Goal: Task Accomplishment & Management: Use online tool/utility

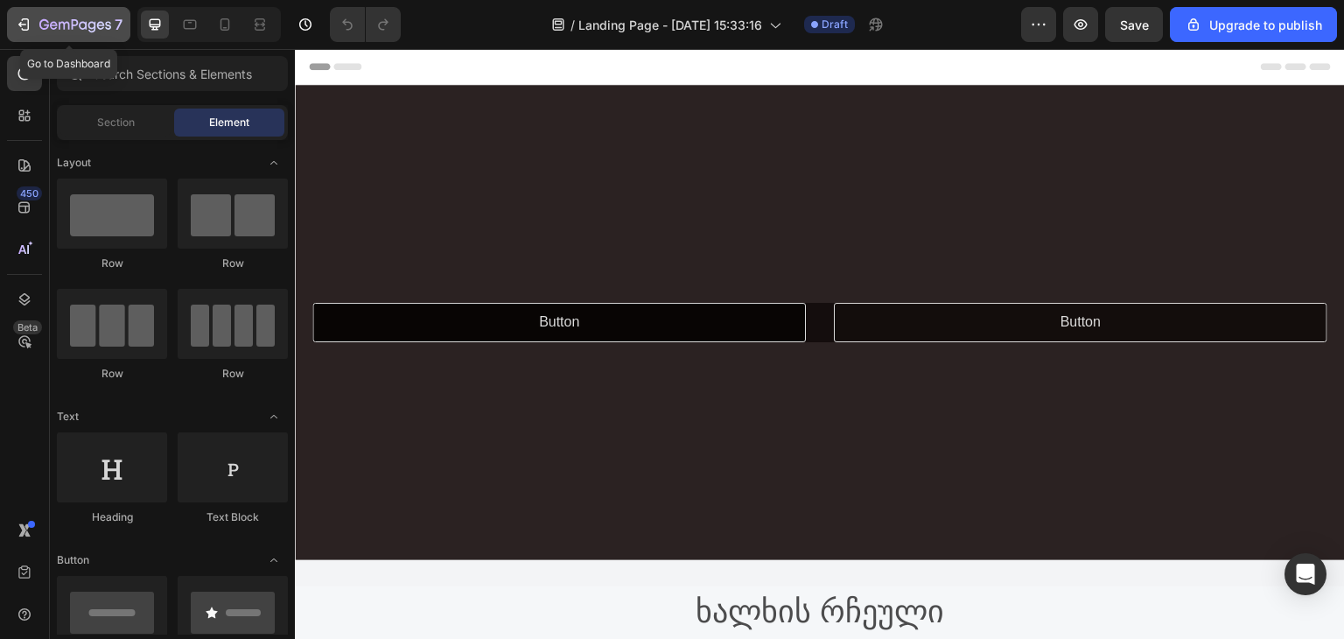
click at [21, 33] on div "7" at bounding box center [69, 24] width 108 height 21
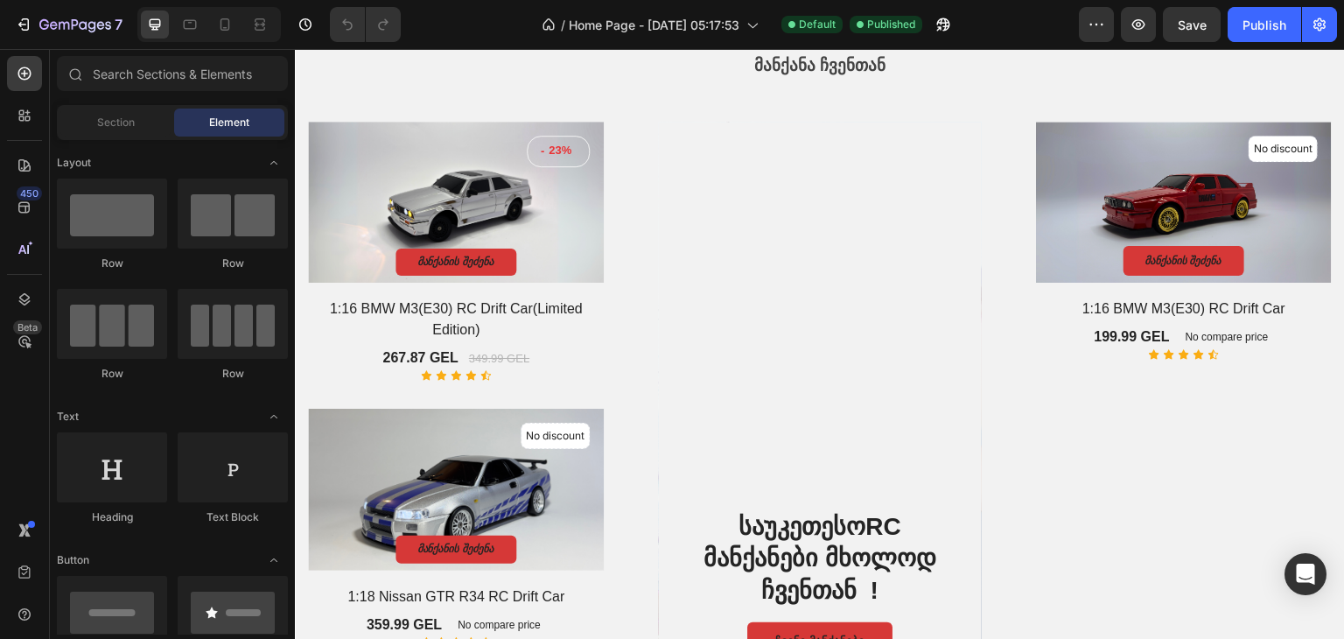
scroll to position [377, 0]
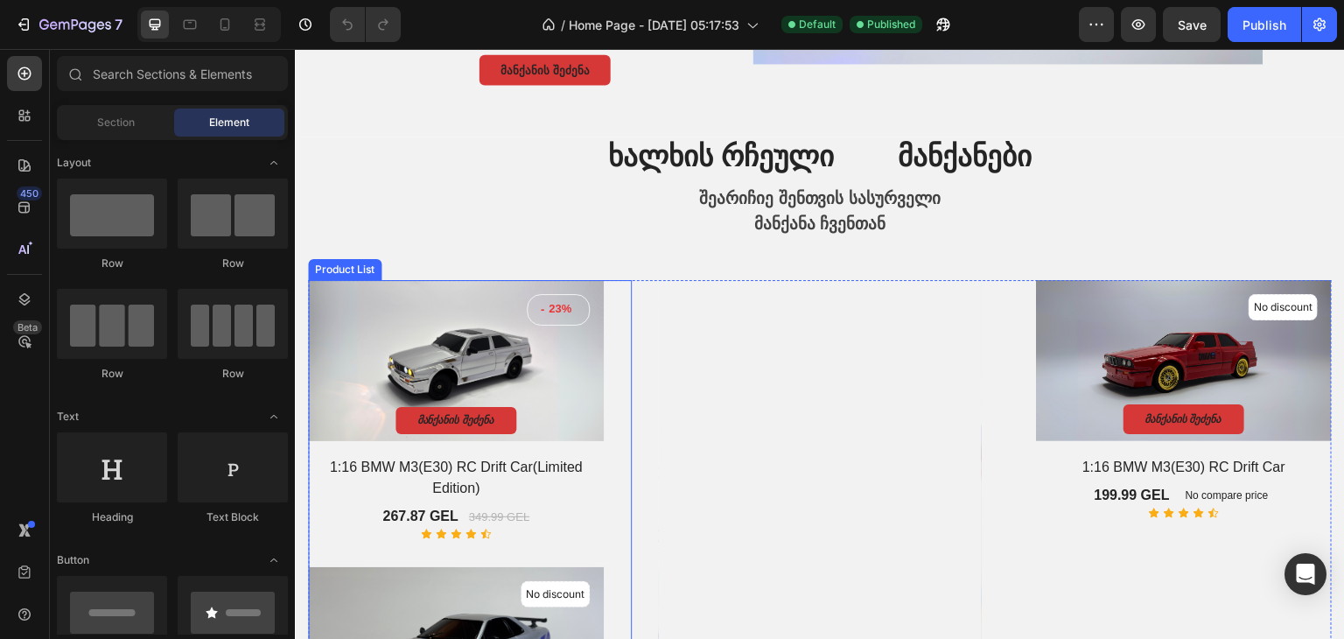
click at [620, 443] on div "- 23% Product Tag Product Images & Gallery მანქანის შეძენა Product Cart Button …" at bounding box center [470, 543] width 324 height 526
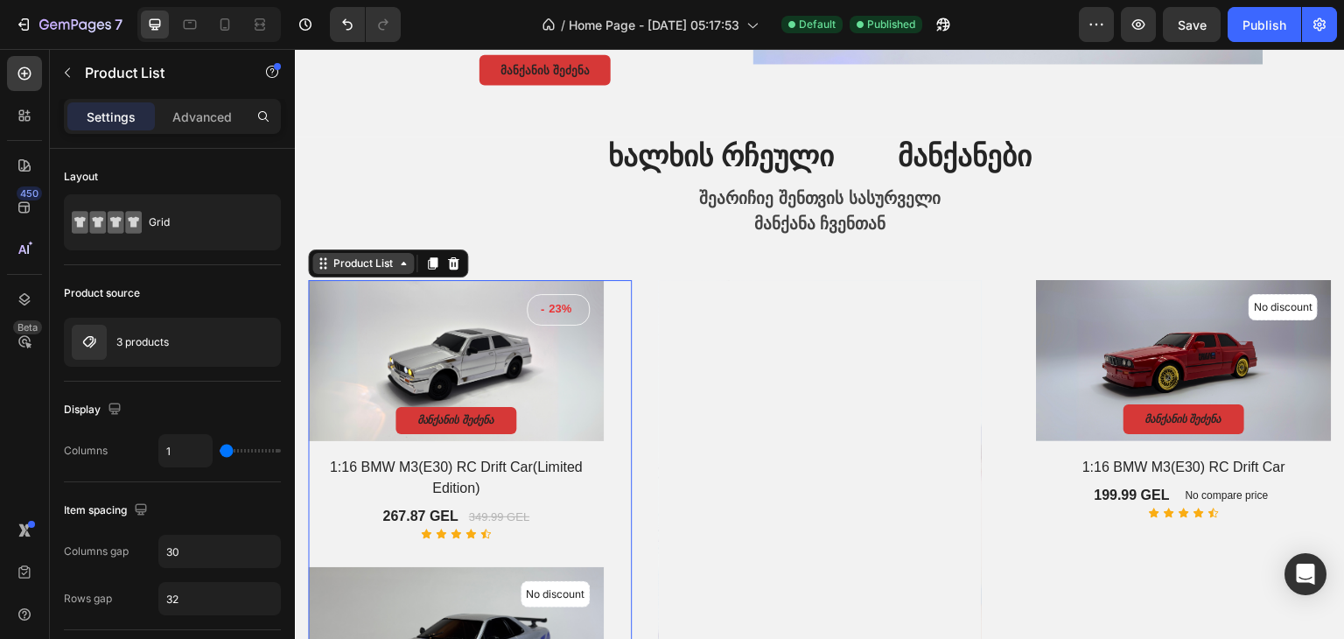
click at [339, 270] on div "Product List" at bounding box center [363, 264] width 67 height 16
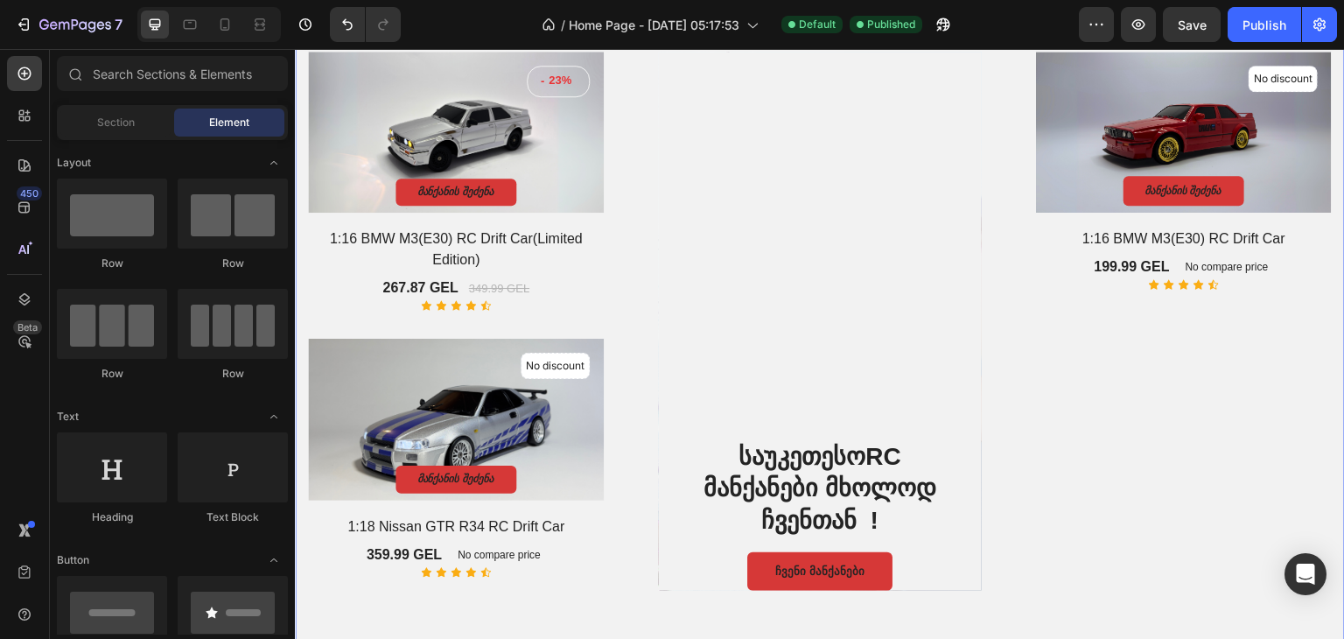
scroll to position [928, 0]
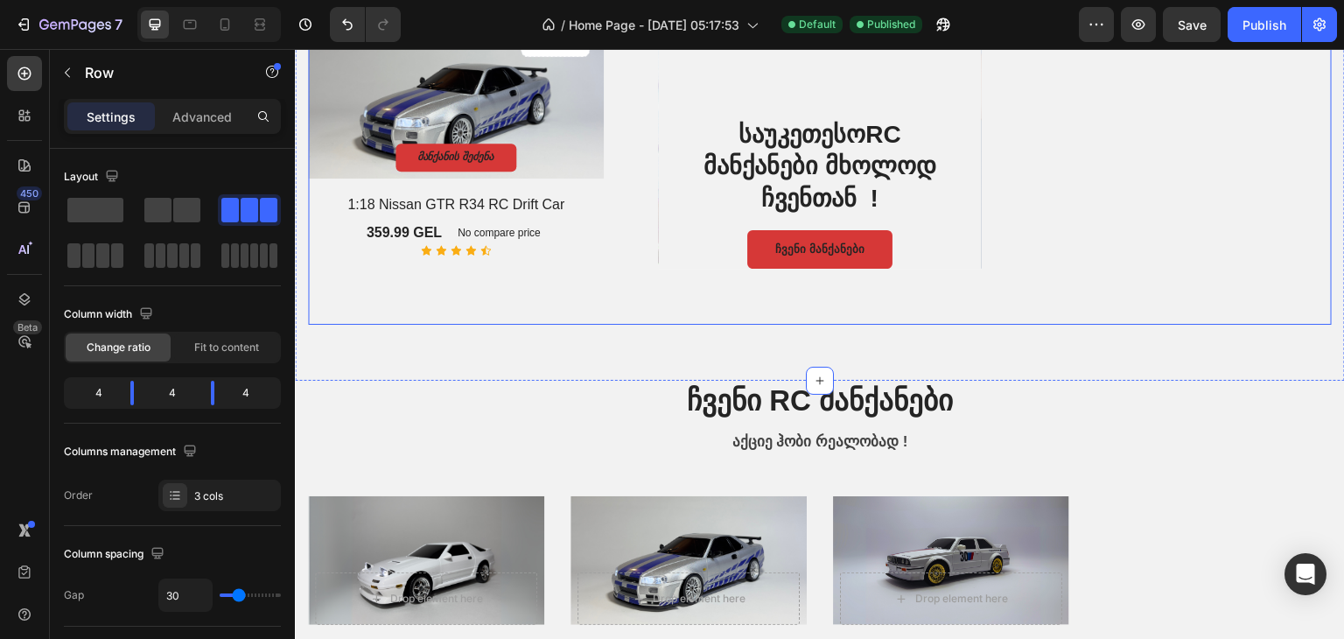
click at [450, 282] on div "- 23% Product Tag Product Images & Gallery მანქანის შეძენა Product Cart Button …" at bounding box center [470, 27] width 324 height 595
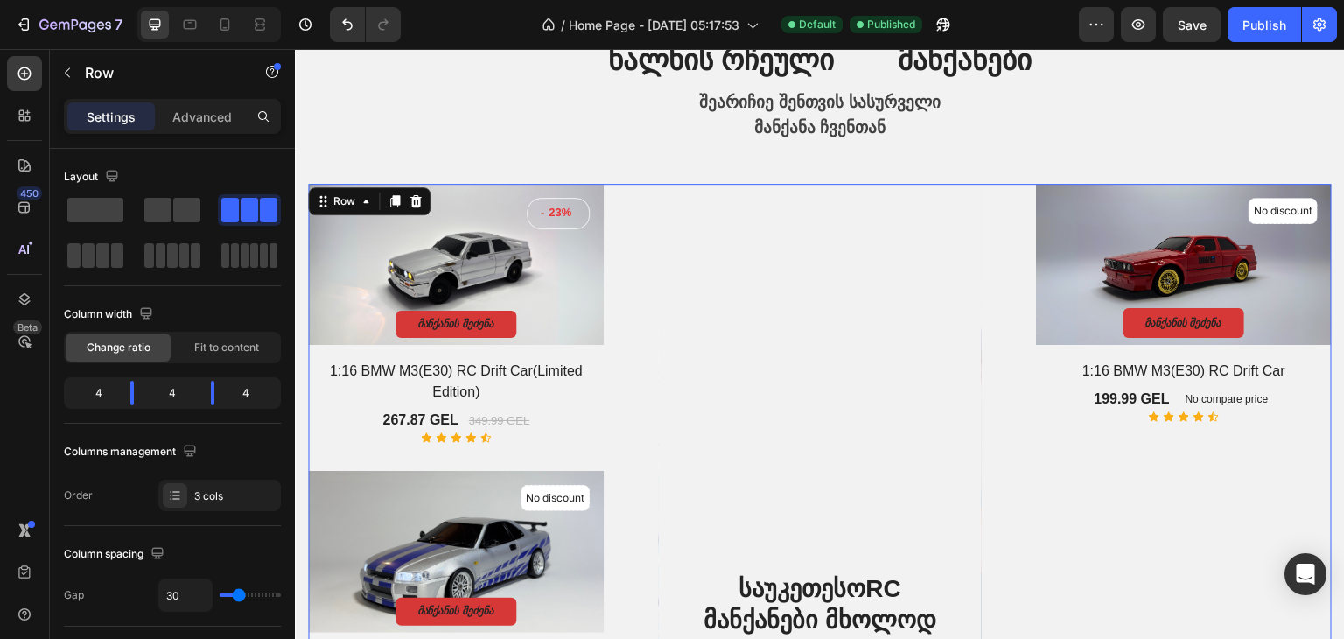
scroll to position [840, 0]
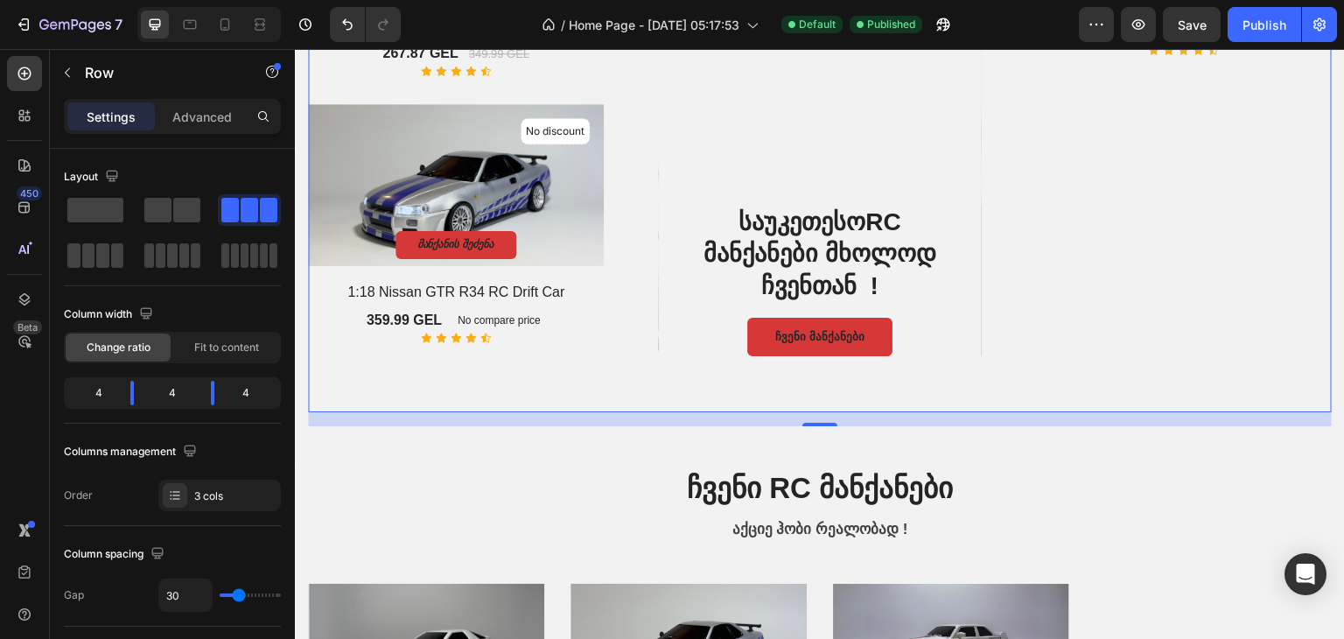
click at [415, 376] on div "- 23% Product Tag Product Images & Gallery მანქანის შეძენა Product Cart Button …" at bounding box center [470, 114] width 324 height 595
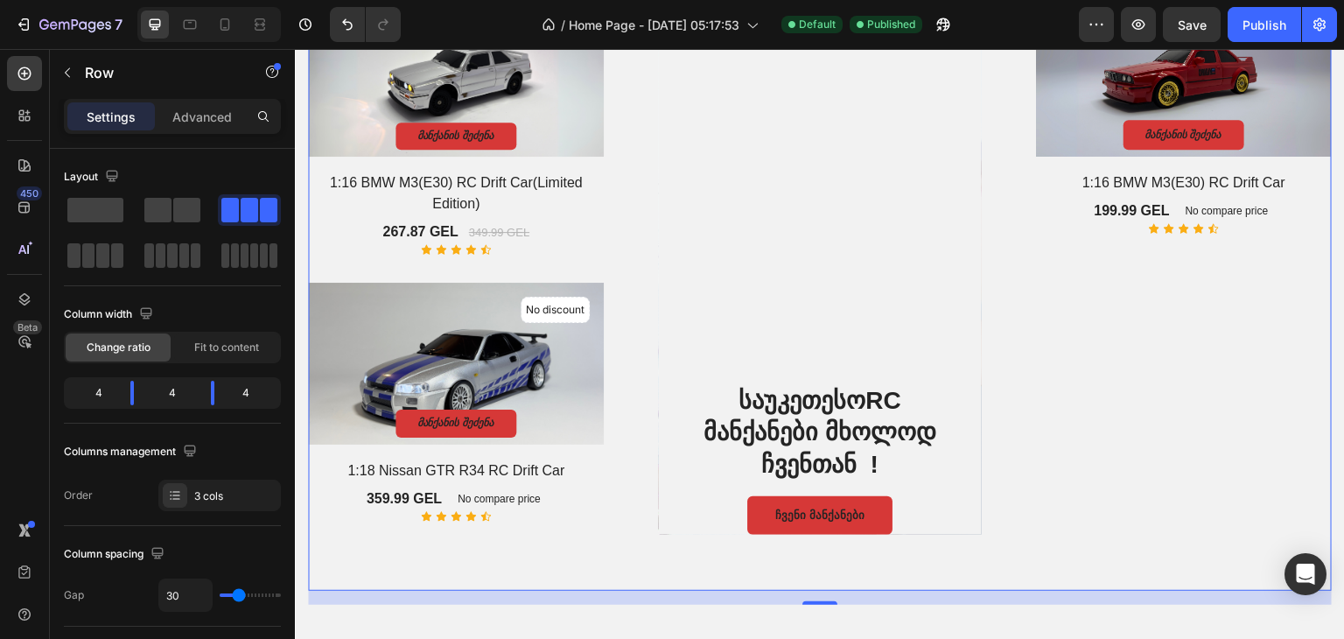
scroll to position [700, 0]
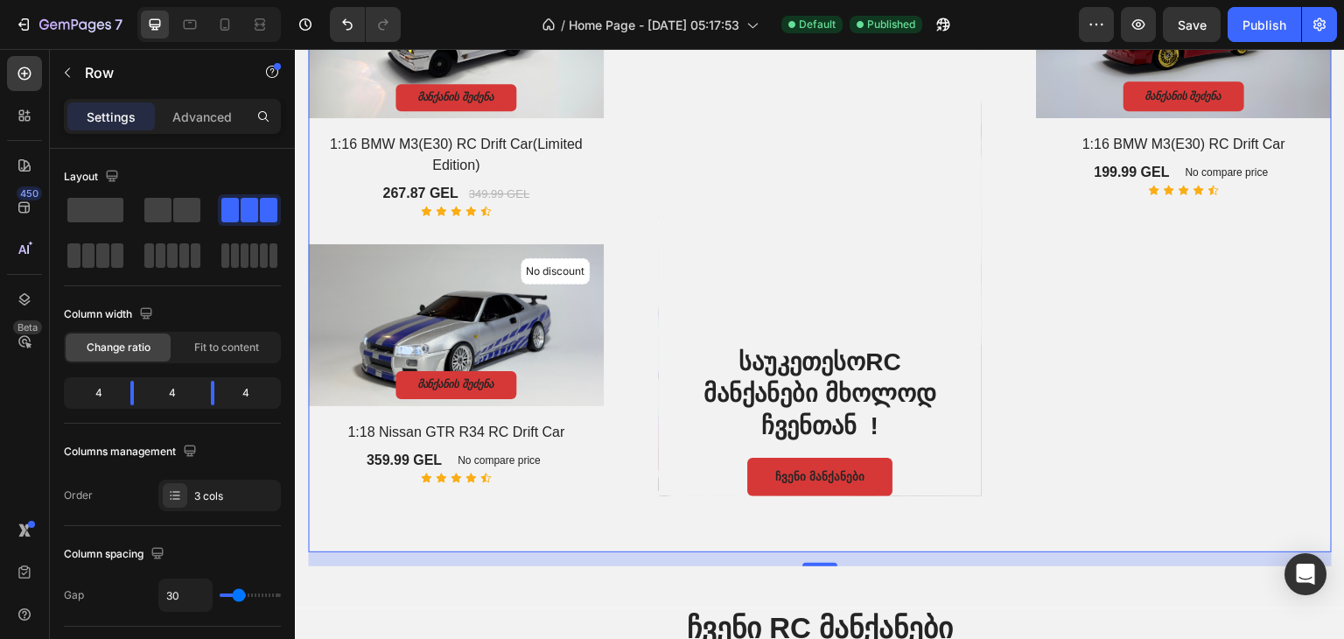
click at [1124, 341] on div "No discount Not be displayed when published Product Tag Product Images & Galler…" at bounding box center [1170, 254] width 324 height 595
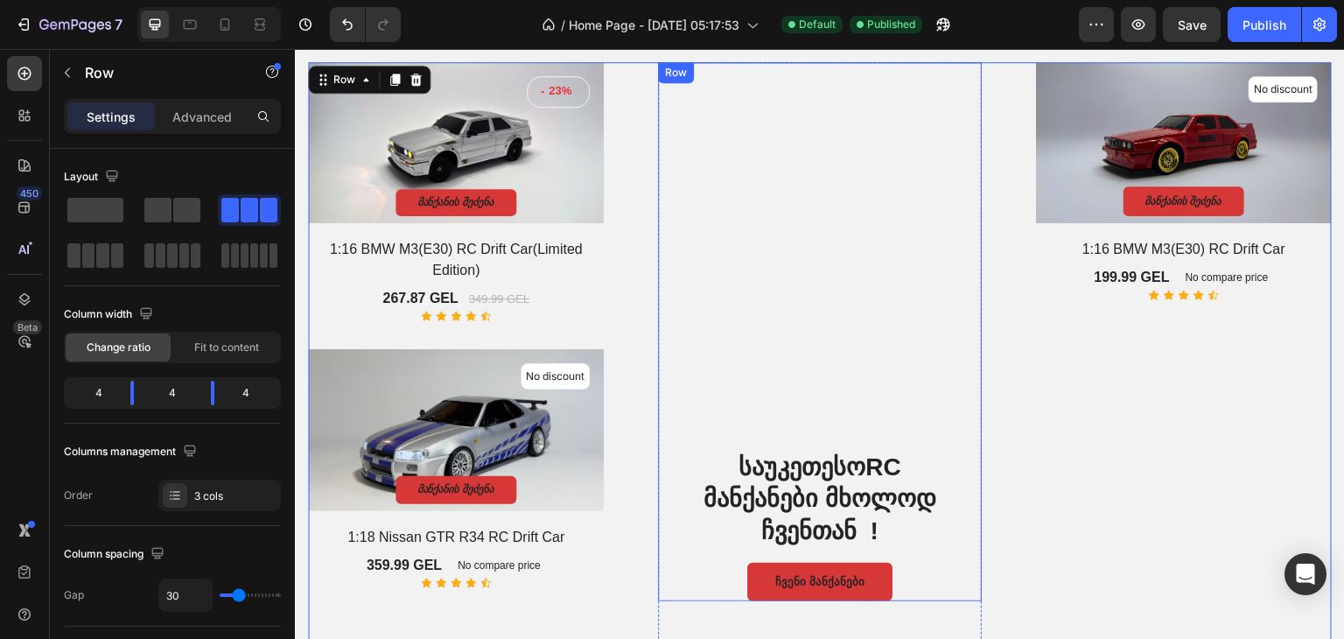
scroll to position [525, 0]
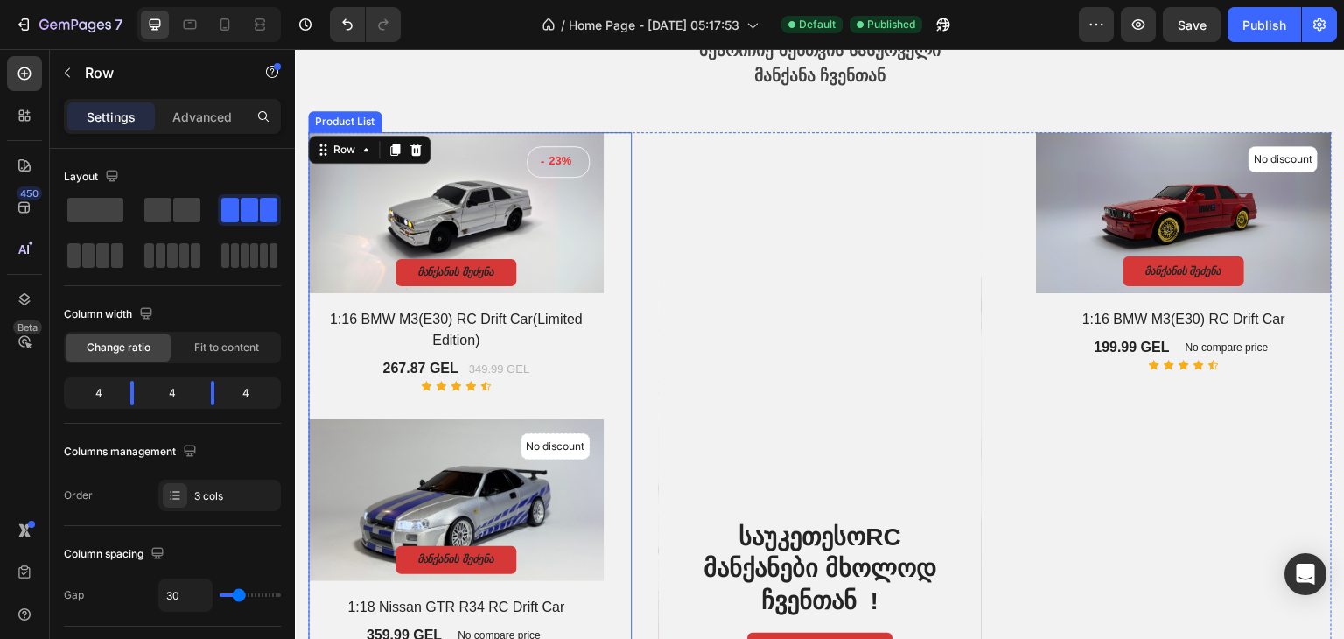
click at [606, 246] on div "- 23% Product Tag Product Images & Gallery მანქანის შეძენა Product Cart Button …" at bounding box center [470, 395] width 324 height 526
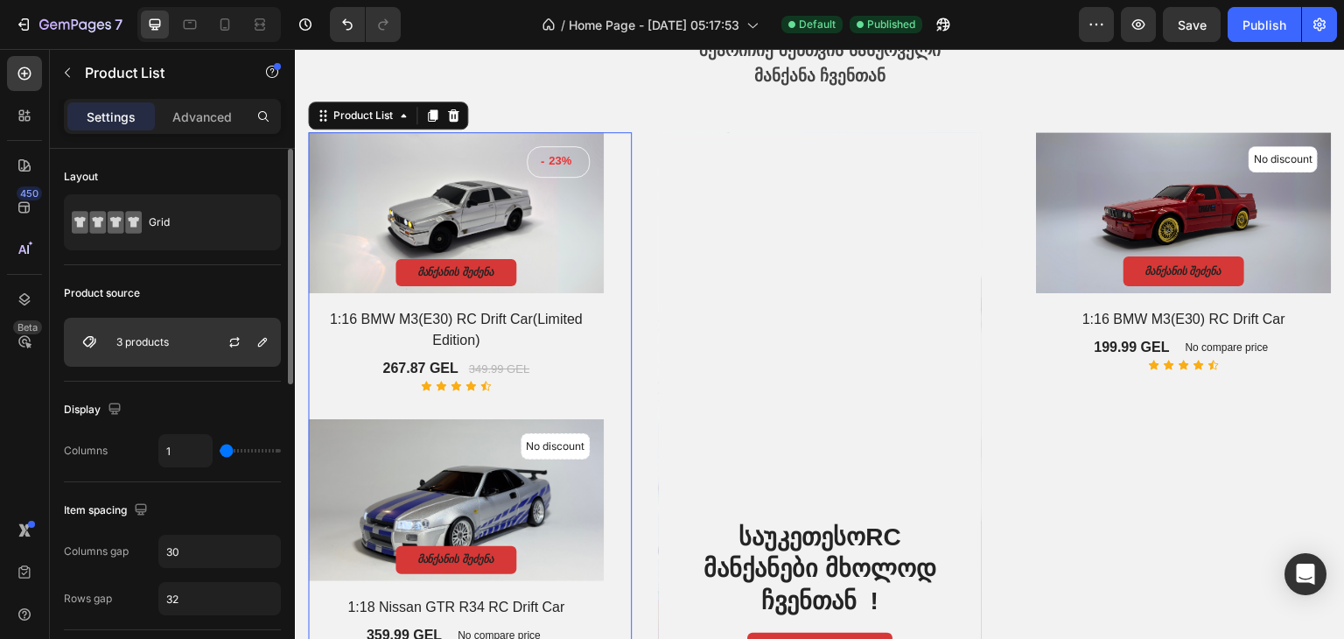
click at [201, 347] on div "3 products" at bounding box center [172, 342] width 217 height 49
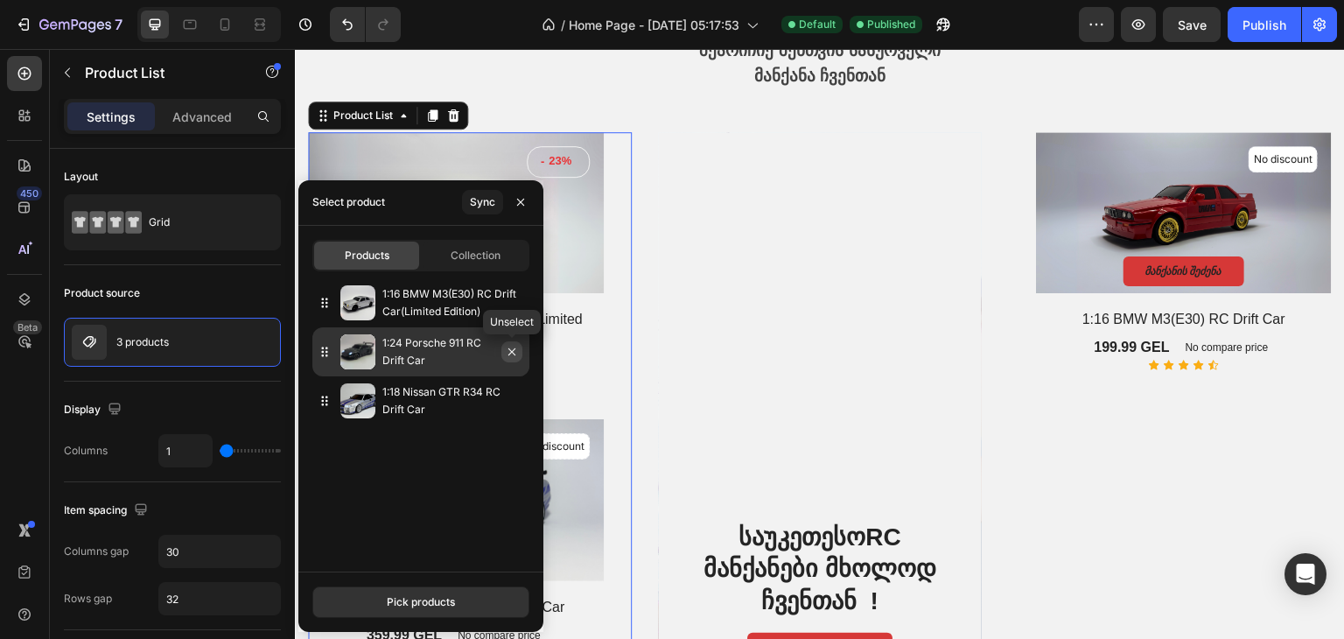
click at [509, 354] on icon "button" at bounding box center [511, 351] width 7 height 7
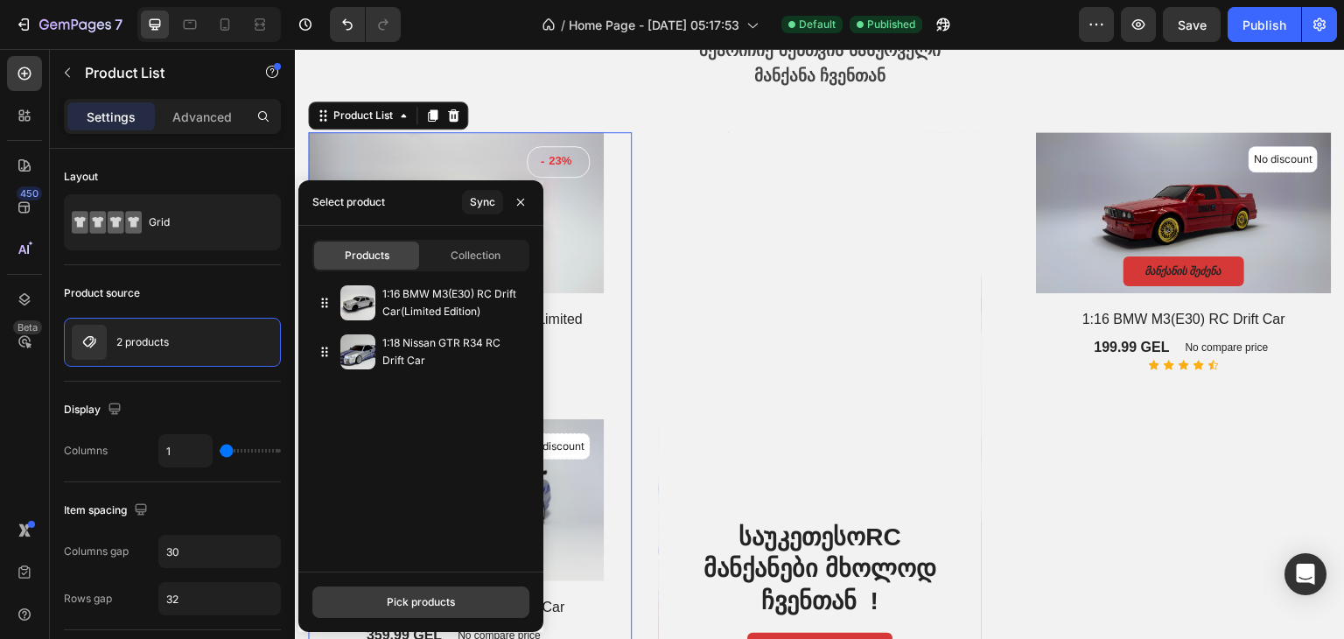
click at [440, 603] on div "Pick products" at bounding box center [421, 602] width 68 height 16
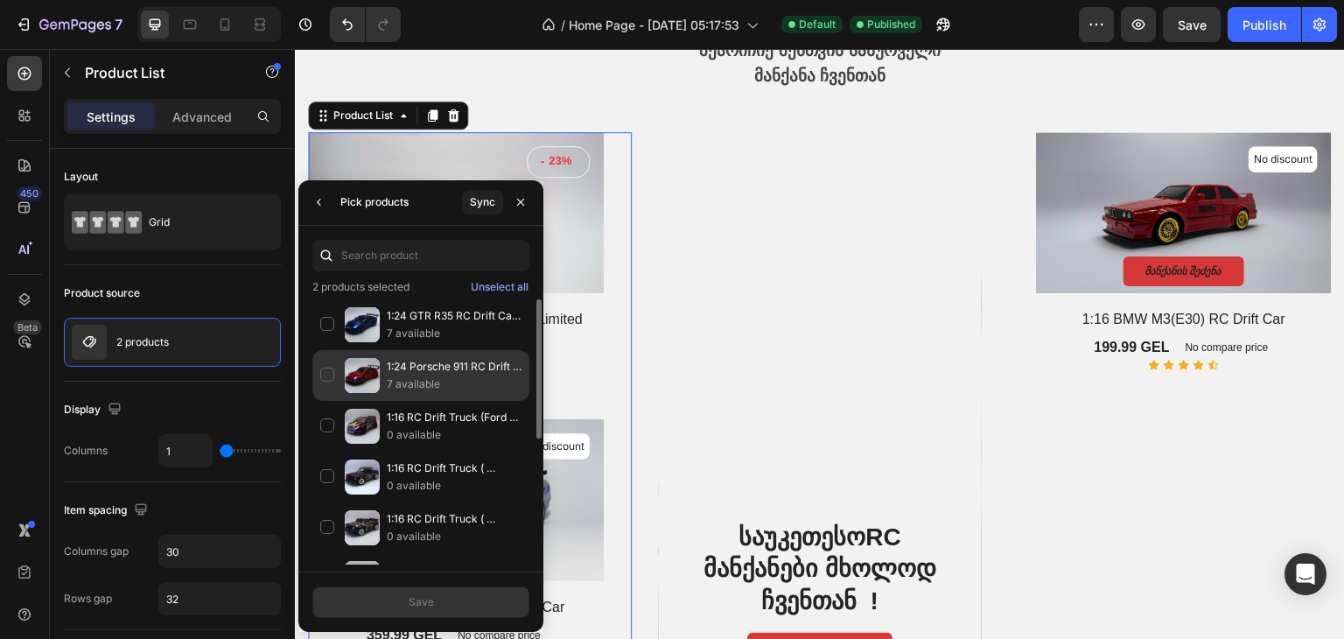
click at [368, 375] on img at bounding box center [362, 375] width 35 height 35
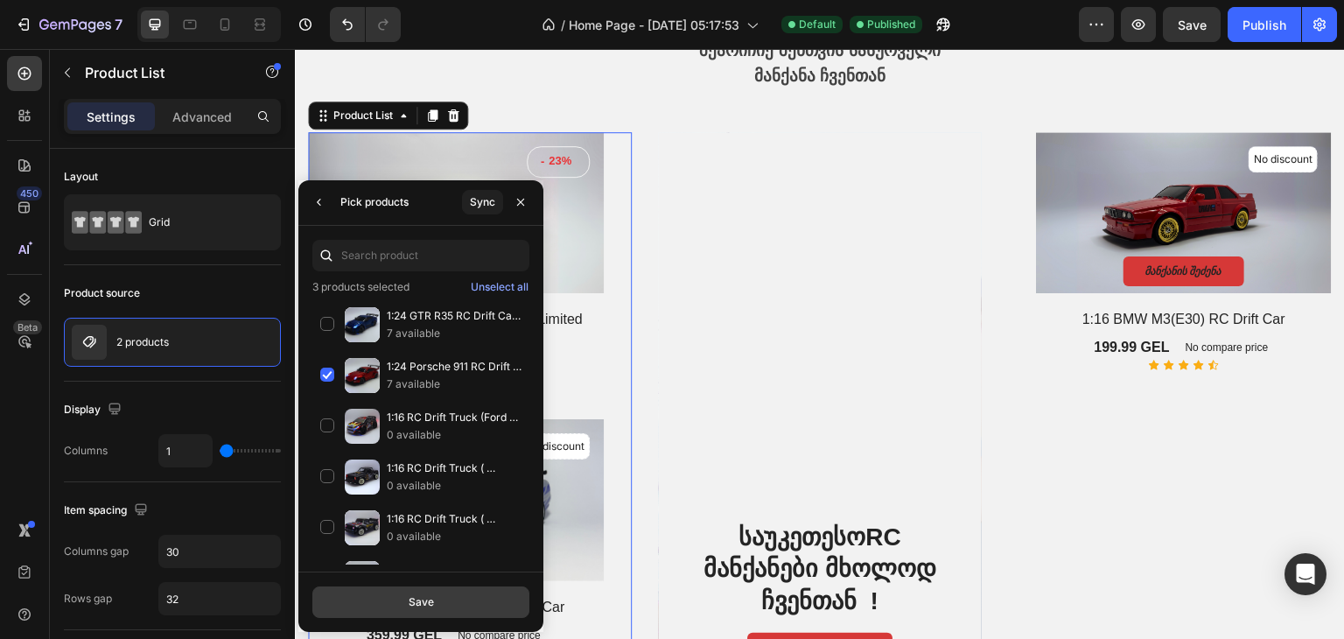
click at [446, 612] on button "Save" at bounding box center [420, 602] width 217 height 32
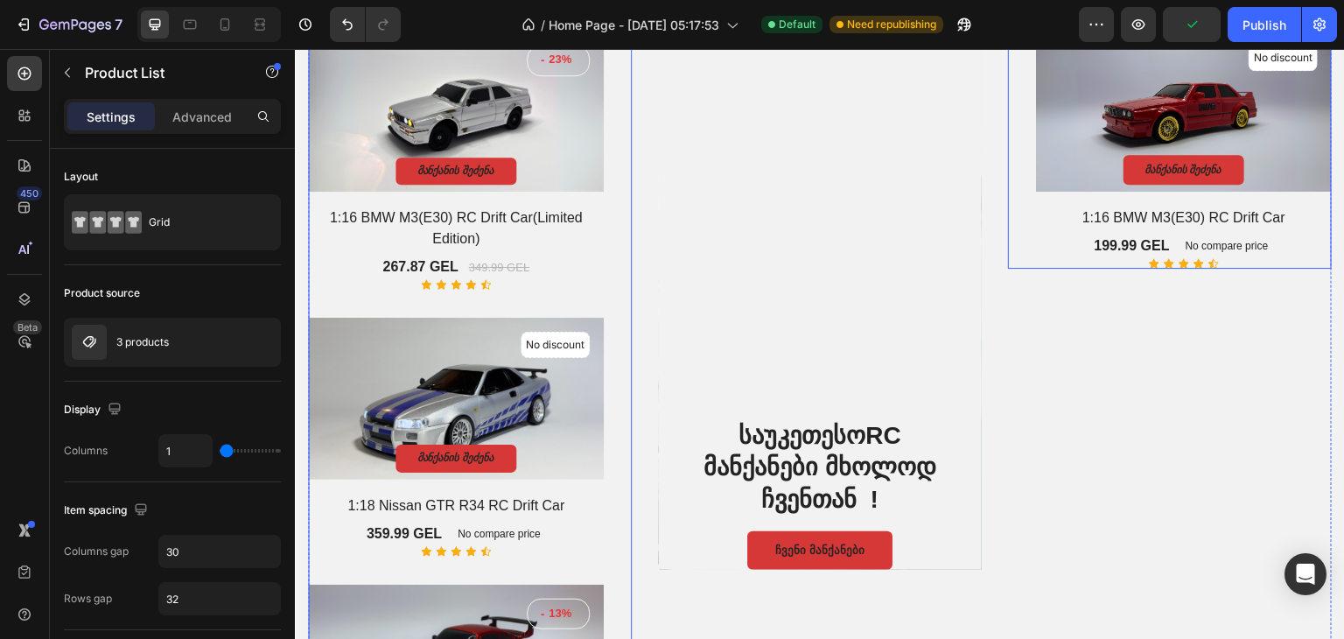
scroll to position [438, 0]
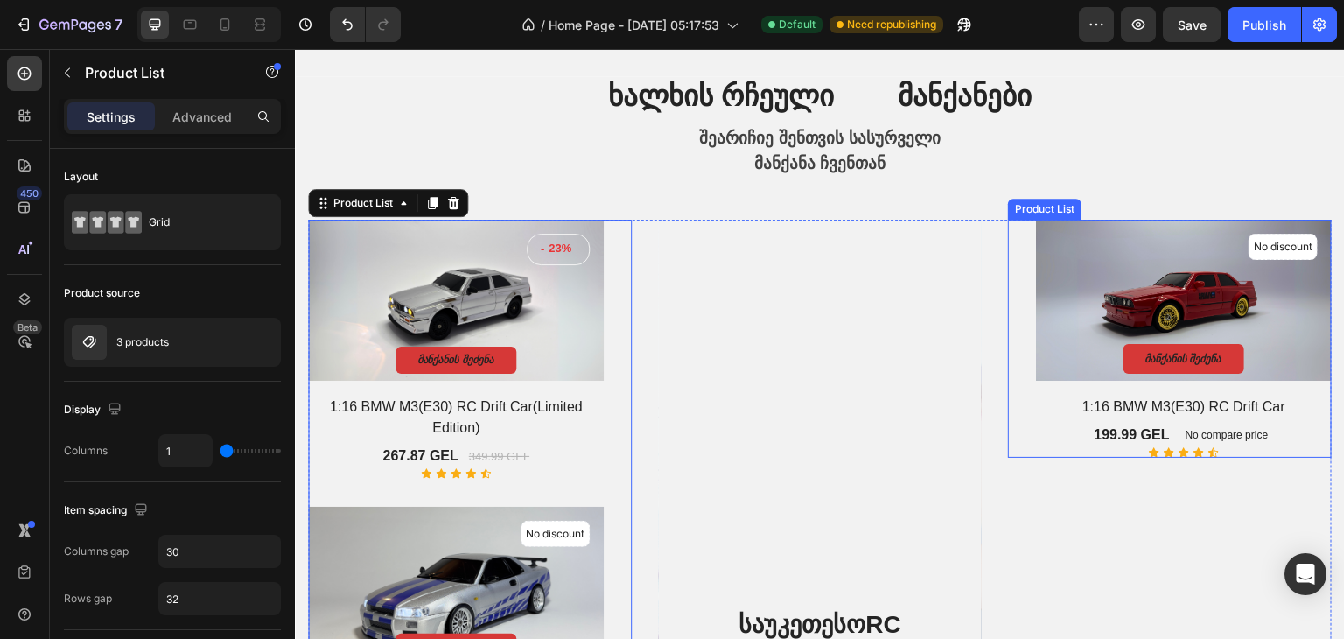
click at [1012, 306] on div "No discount Not be displayed when published Product Tag Product Images & Galler…" at bounding box center [1170, 339] width 324 height 238
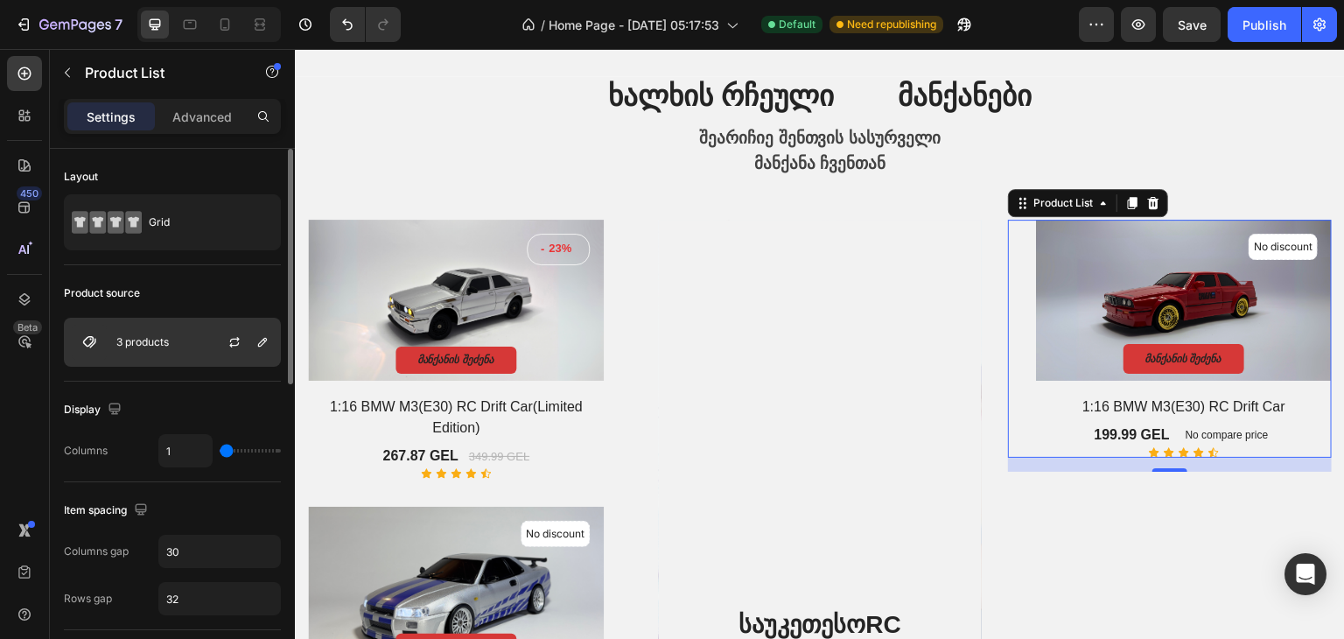
click at [216, 354] on div at bounding box center [241, 342] width 77 height 47
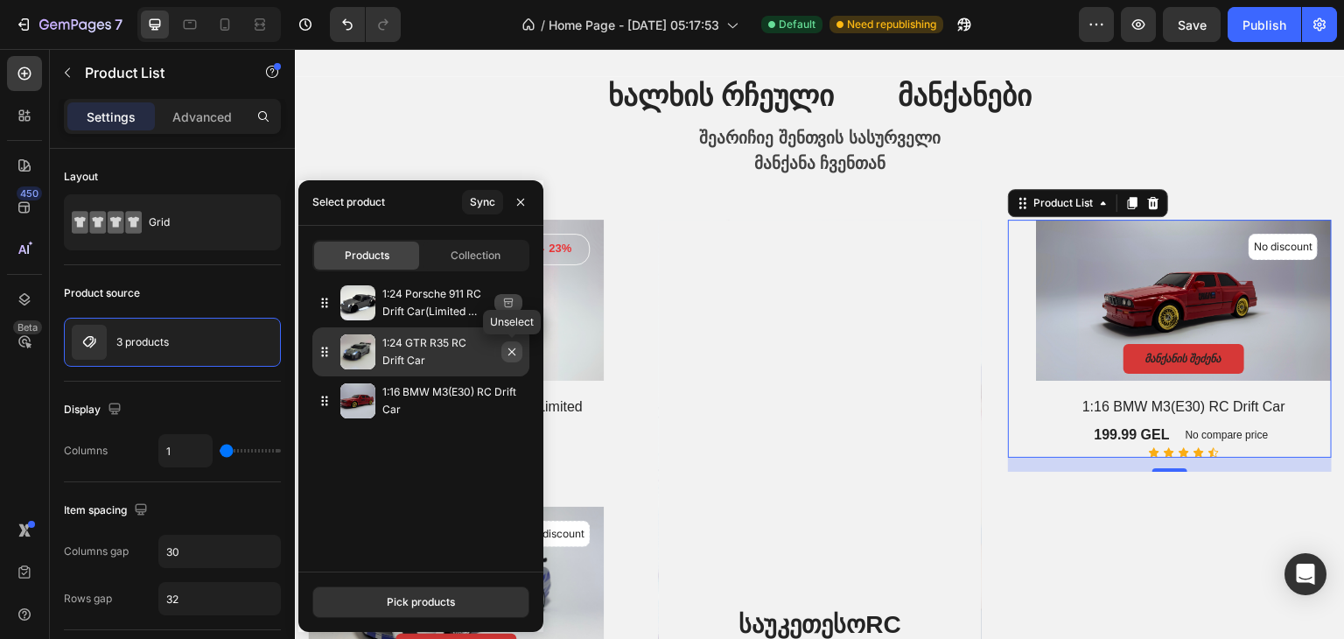
click at [508, 355] on icon "button" at bounding box center [512, 352] width 14 height 14
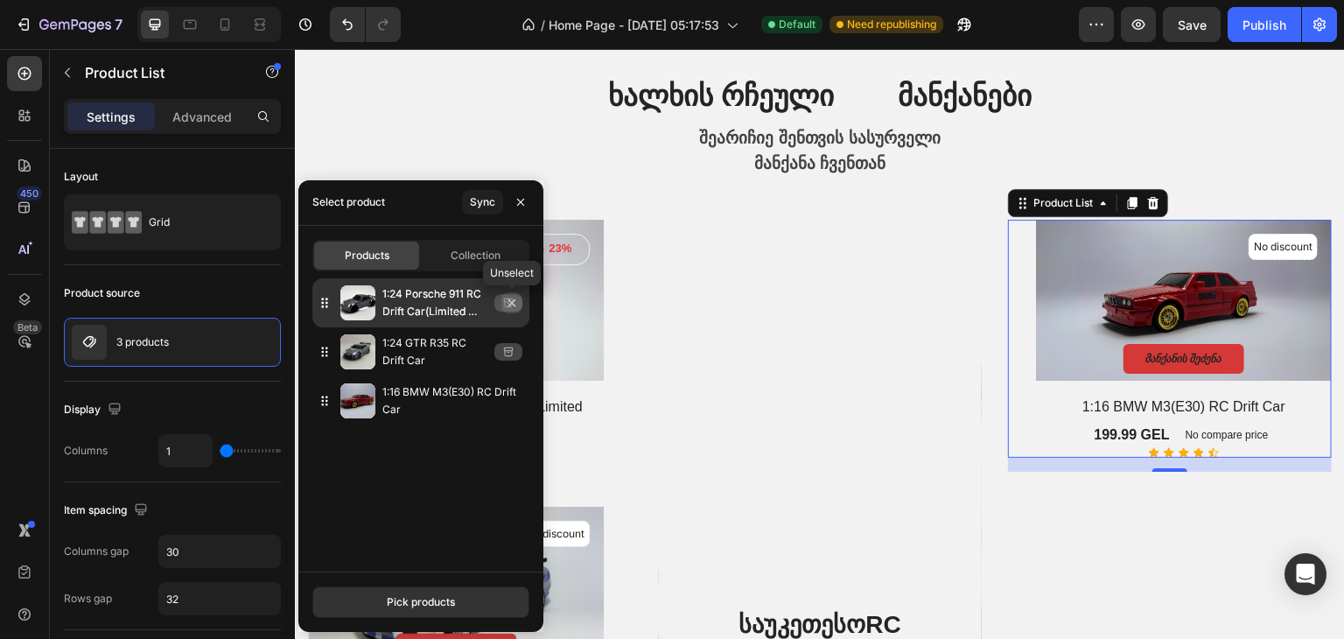
click at [511, 305] on icon "button" at bounding box center [512, 303] width 14 height 14
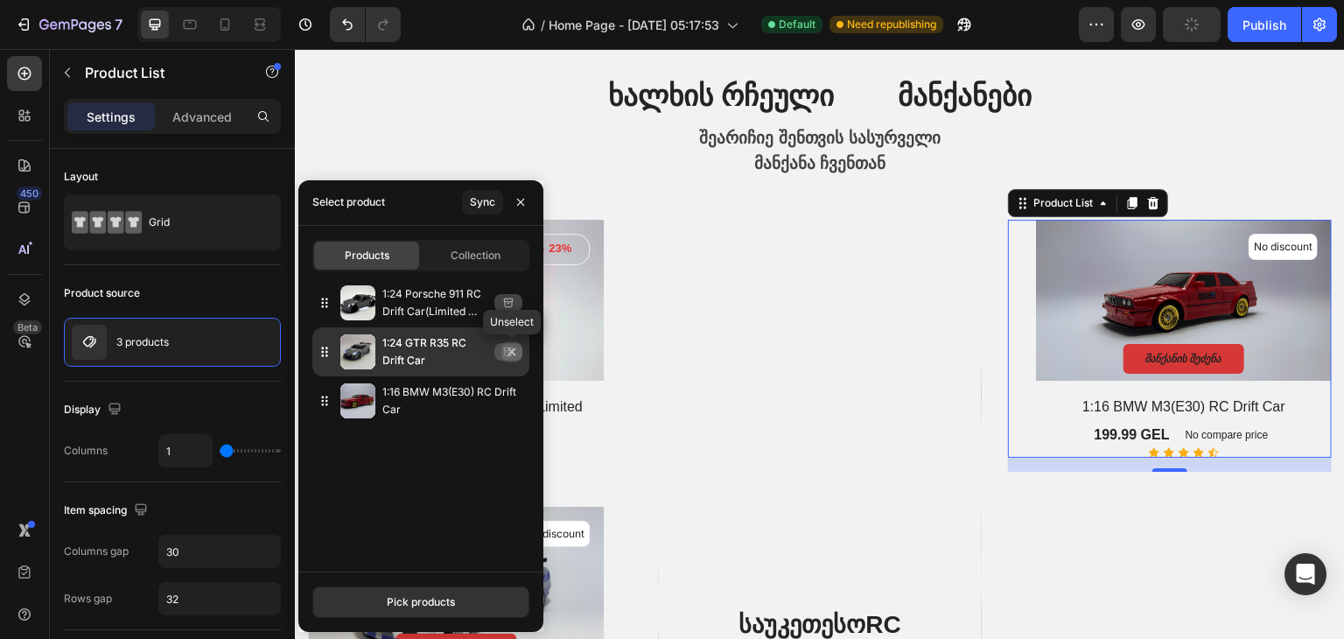
click at [511, 351] on icon "button" at bounding box center [511, 351] width 7 height 7
click at [514, 351] on icon "button" at bounding box center [512, 352] width 14 height 14
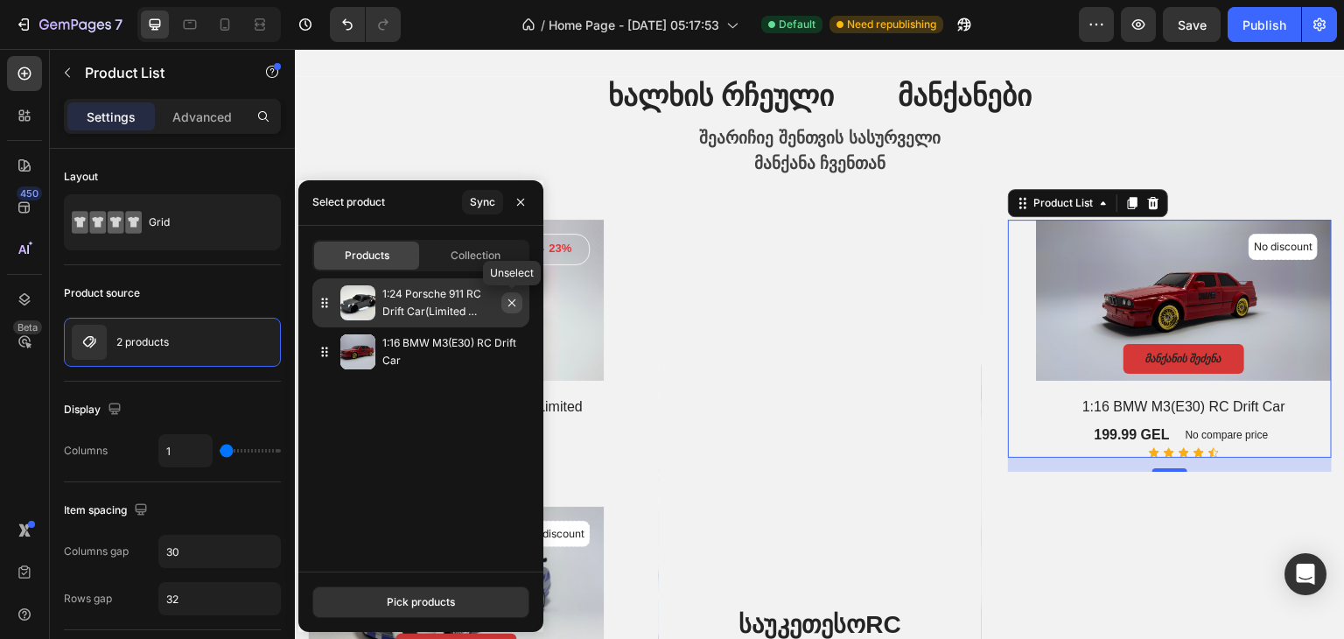
click at [512, 309] on button "button" at bounding box center [511, 302] width 21 height 21
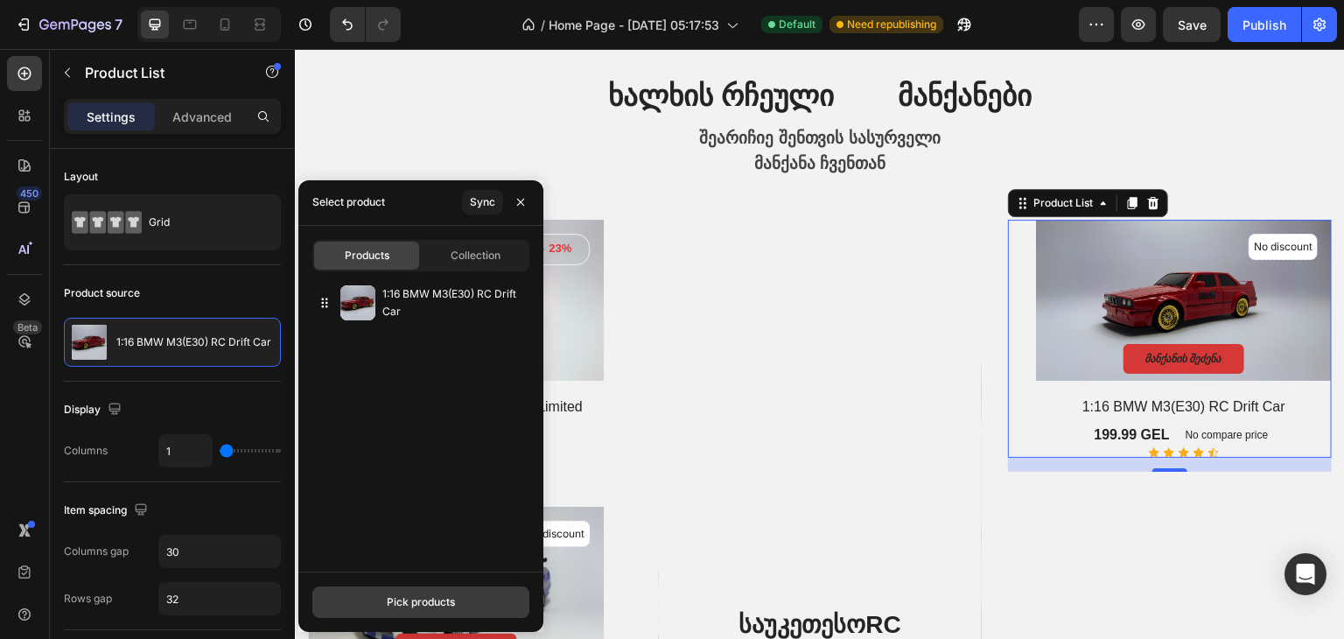
click at [408, 615] on button "Pick products" at bounding box center [420, 602] width 217 height 32
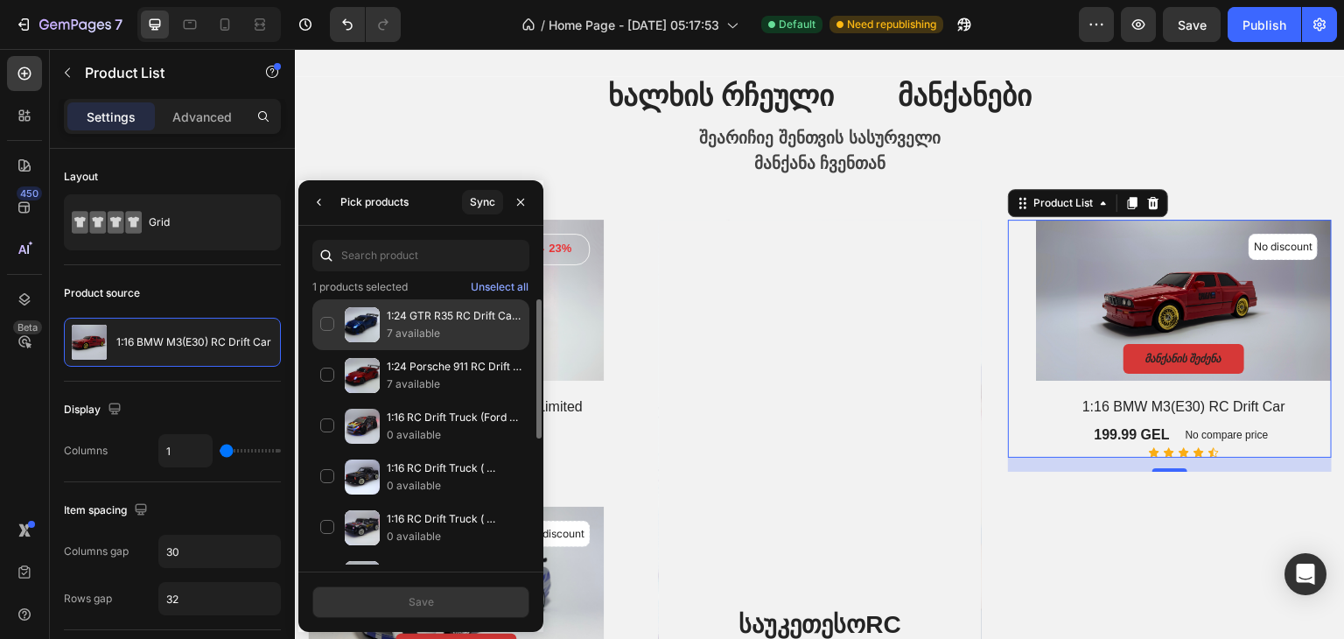
click at [335, 315] on div "1:24 GTR R35 RC Drift Car ( Limited Edition ) 7 available" at bounding box center [420, 324] width 217 height 51
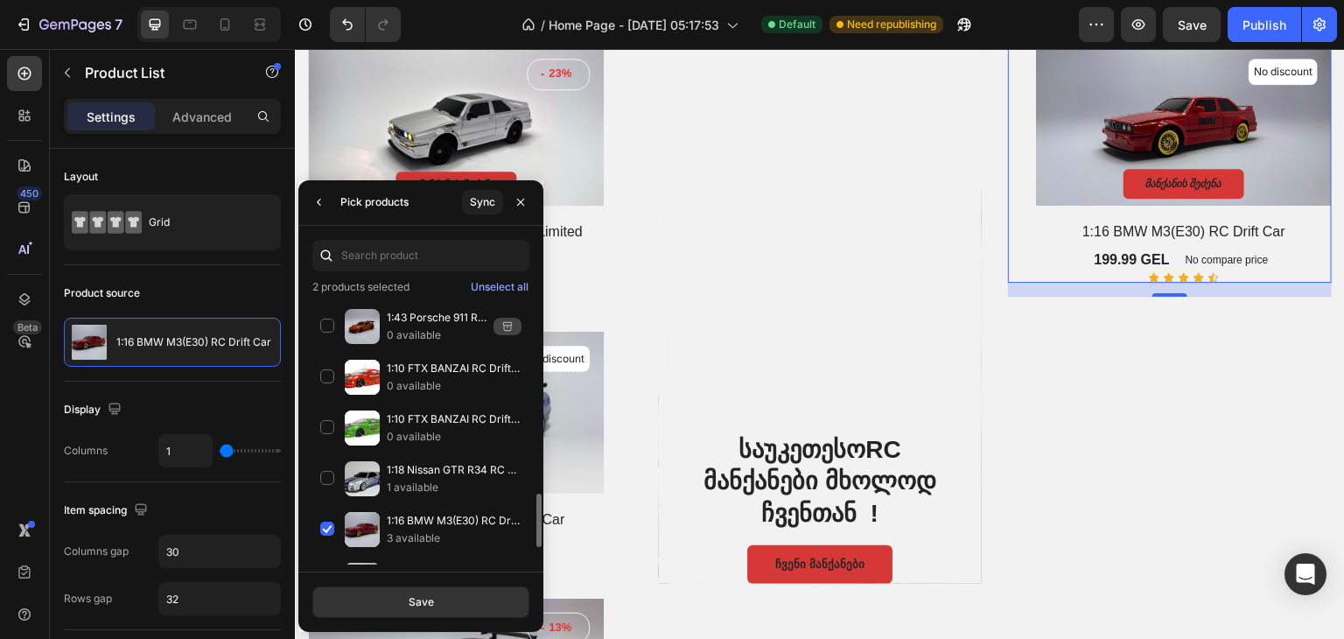
scroll to position [1045, 0]
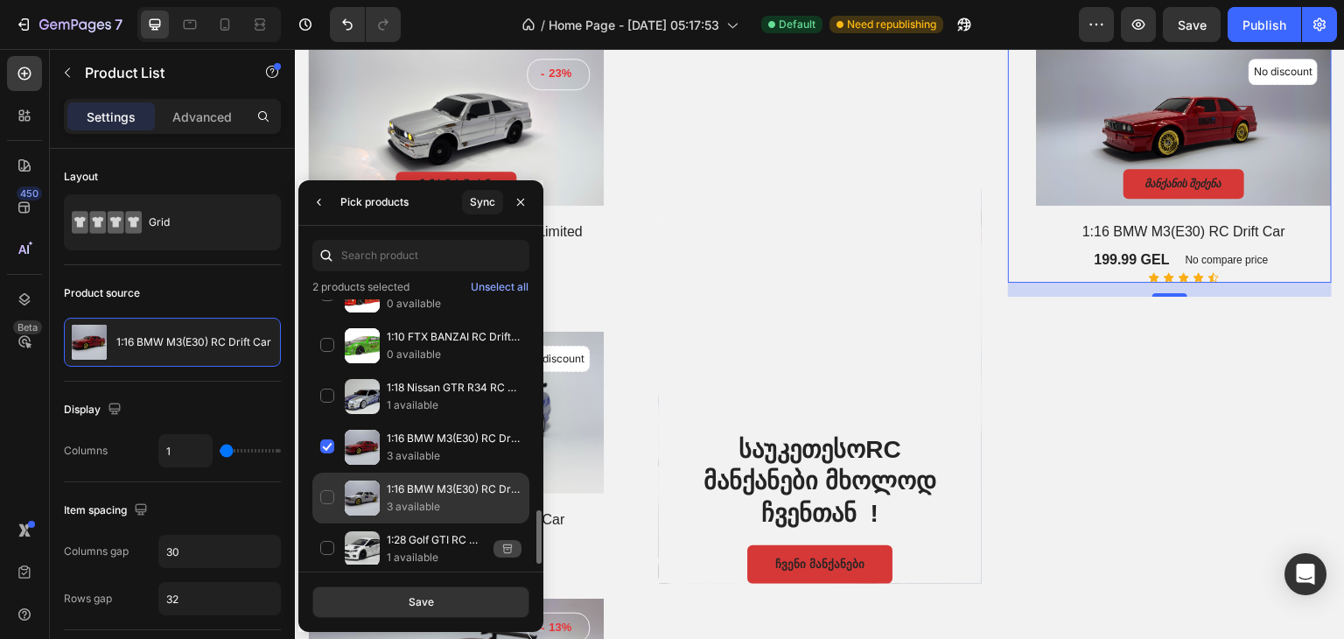
click at [325, 489] on div "1:16 BMW M3(E30) RC Drift Car 3 available" at bounding box center [420, 498] width 217 height 51
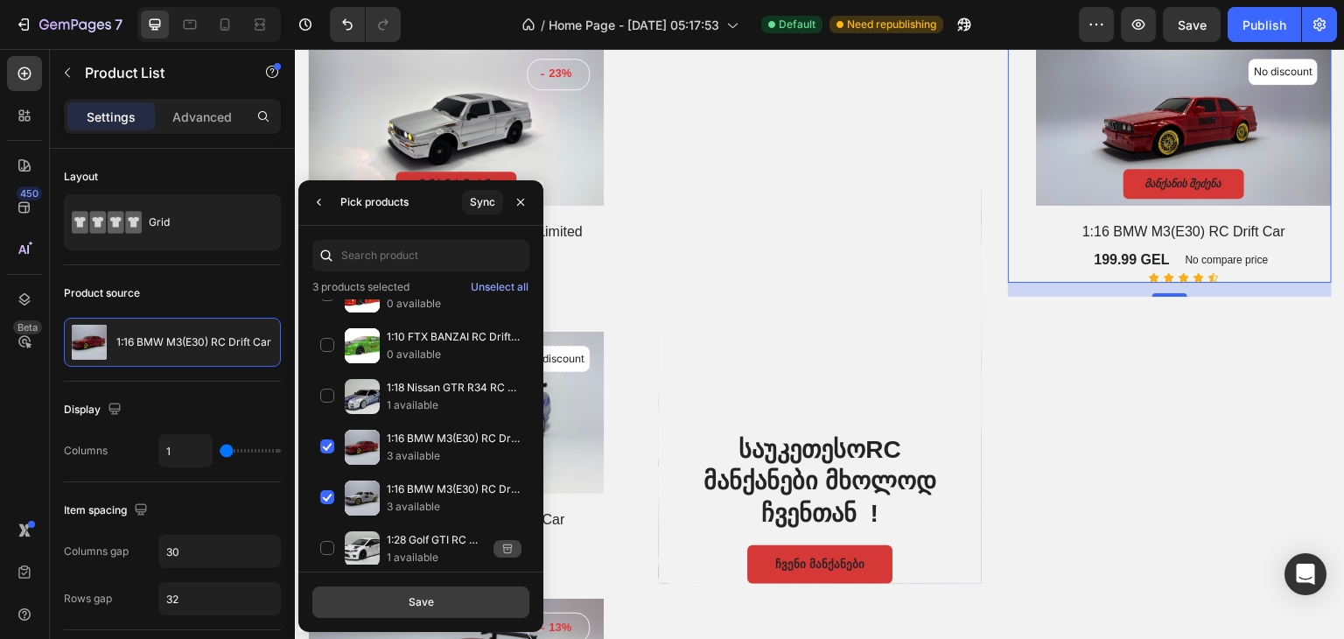
click at [413, 601] on div "Save" at bounding box center [421, 602] width 25 height 16
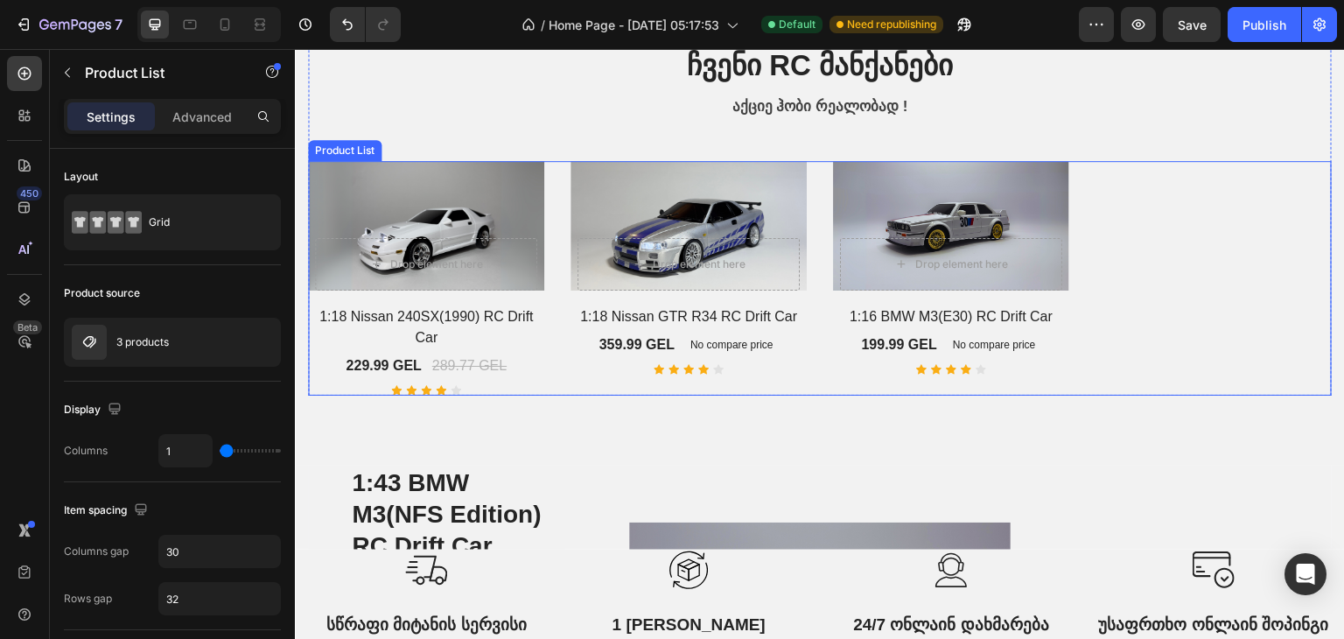
scroll to position [1313, 0]
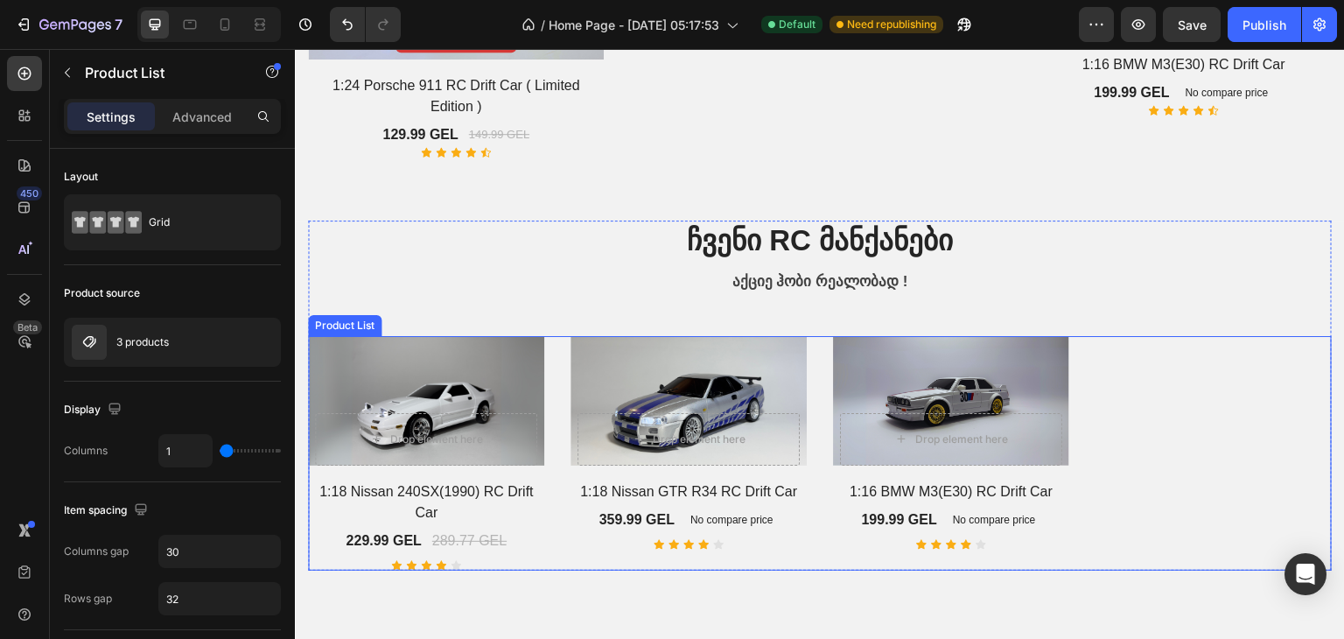
click at [1196, 441] on div "Product Images & Gallery Drop element here Row Row 1:18 Nissan 240SX(1990) RC D…" at bounding box center [820, 453] width 1024 height 234
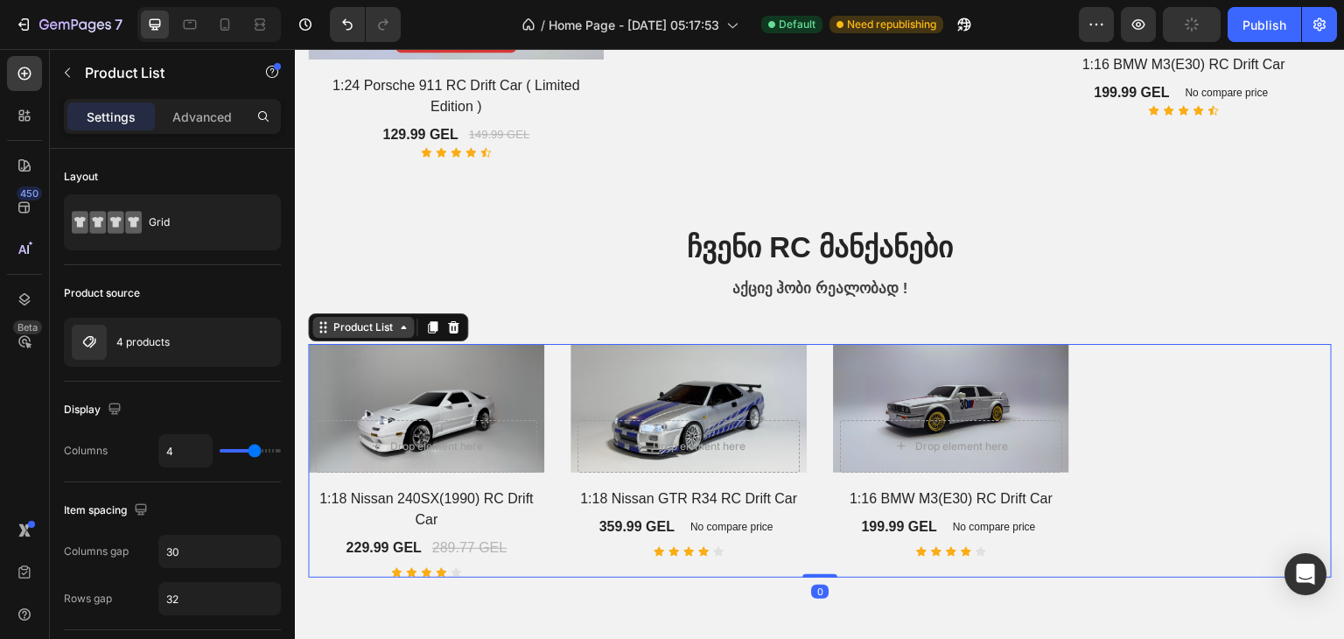
click at [386, 323] on div "Product List" at bounding box center [363, 327] width 67 height 16
click at [1166, 518] on div "Product Images & Gallery Drop element here Row Row 1:18 Nissan 240SX(1990) RC D…" at bounding box center [820, 461] width 1024 height 234
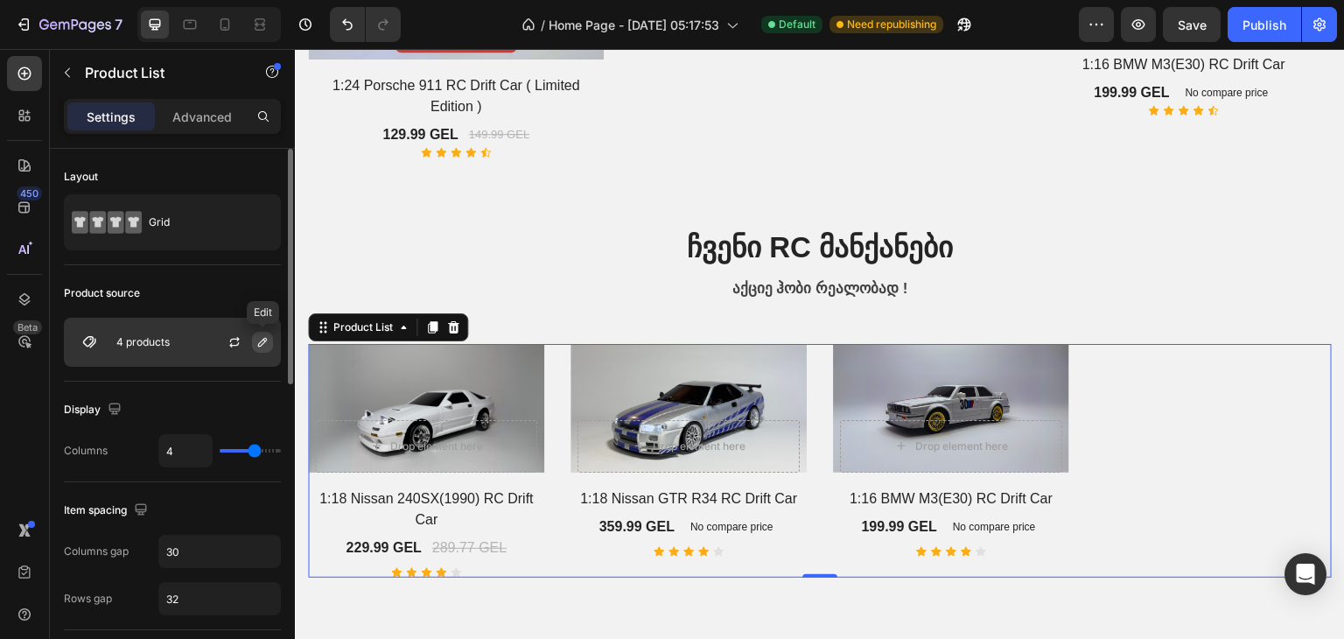
click at [258, 346] on icon "button" at bounding box center [262, 342] width 9 height 9
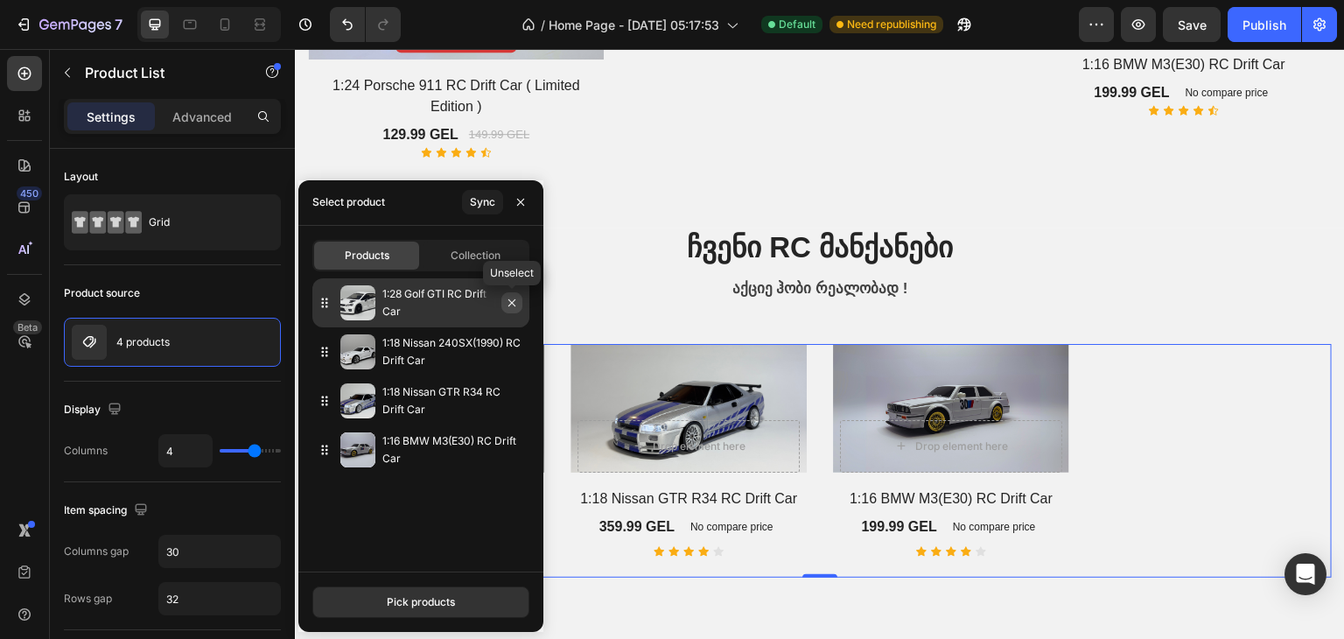
click at [511, 302] on icon "button" at bounding box center [511, 302] width 7 height 7
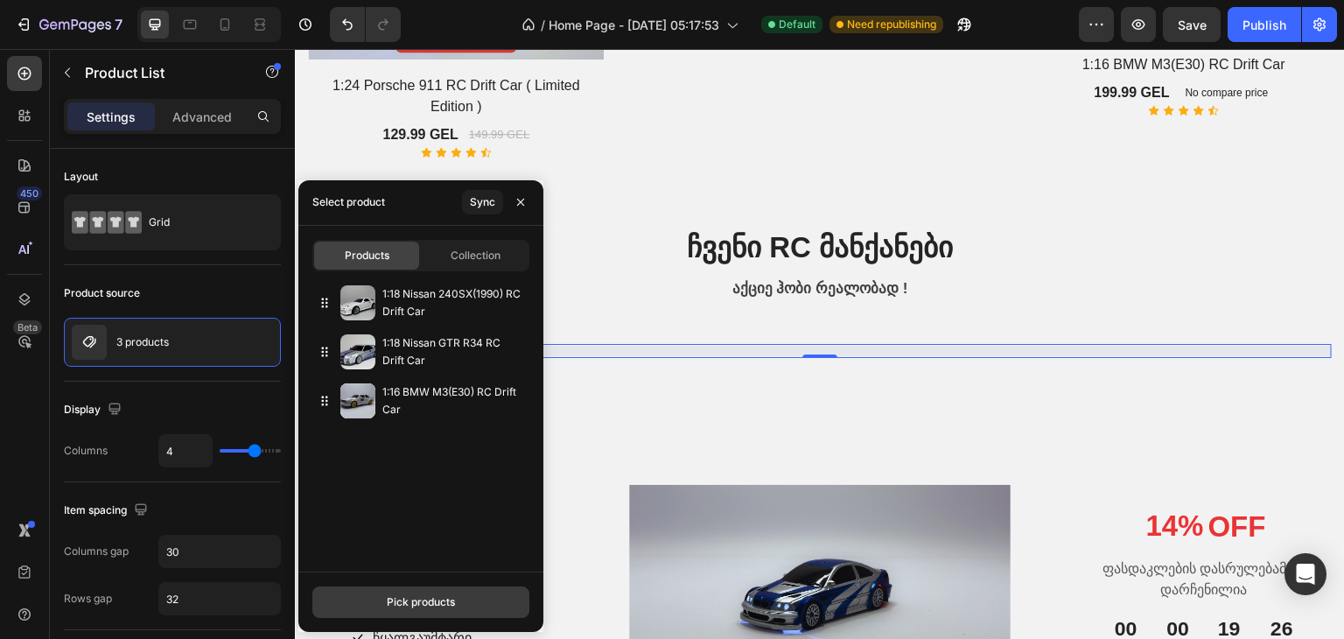
click at [427, 599] on div "Pick products" at bounding box center [421, 602] width 68 height 16
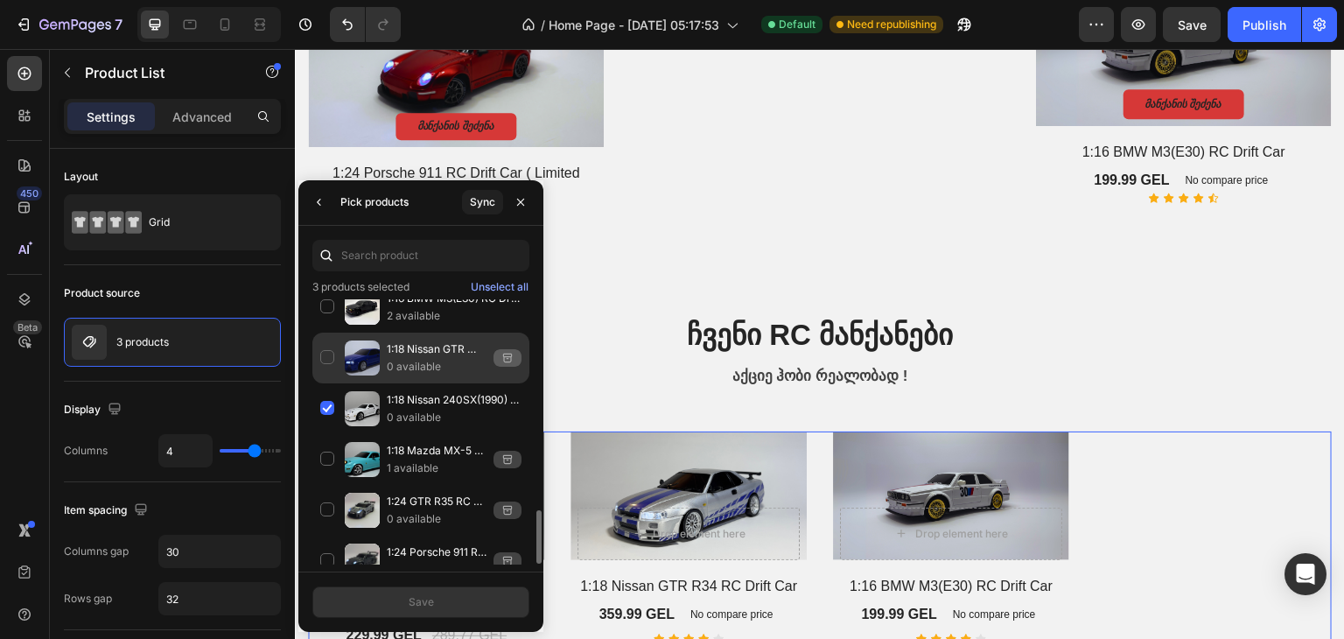
scroll to position [613, 0]
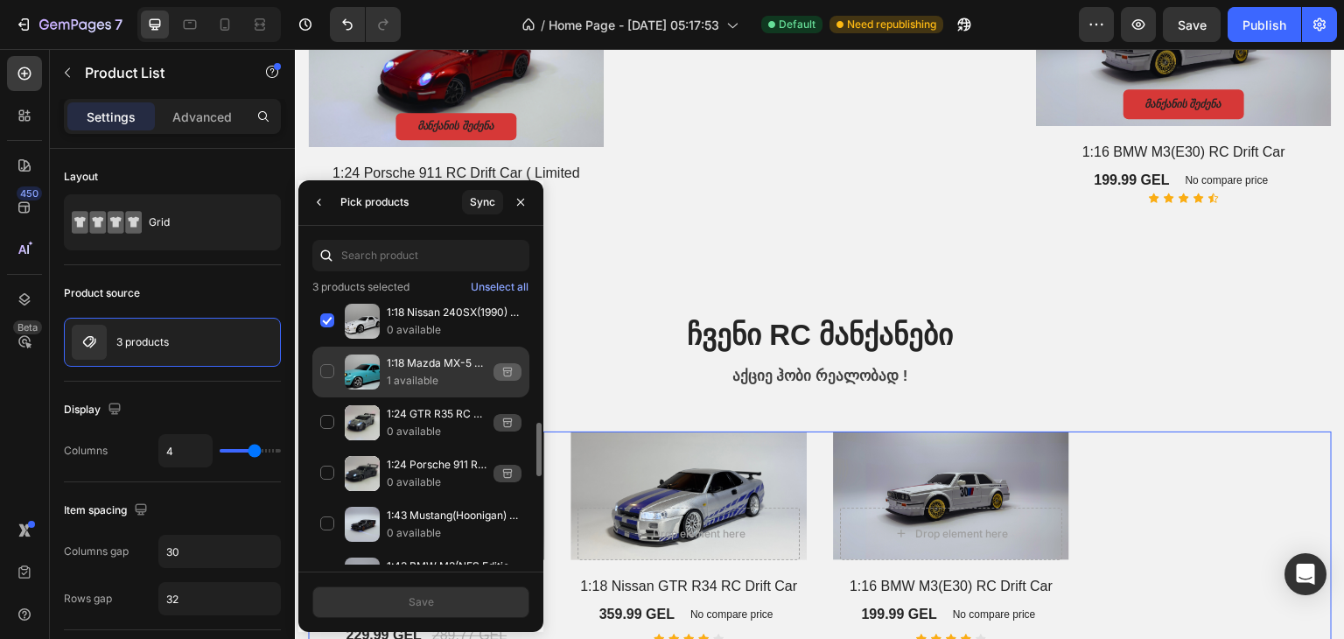
click at [332, 361] on div "1:18 Mazda MX-5 Miata(1990) RC Drift Car 1 available" at bounding box center [420, 372] width 217 height 51
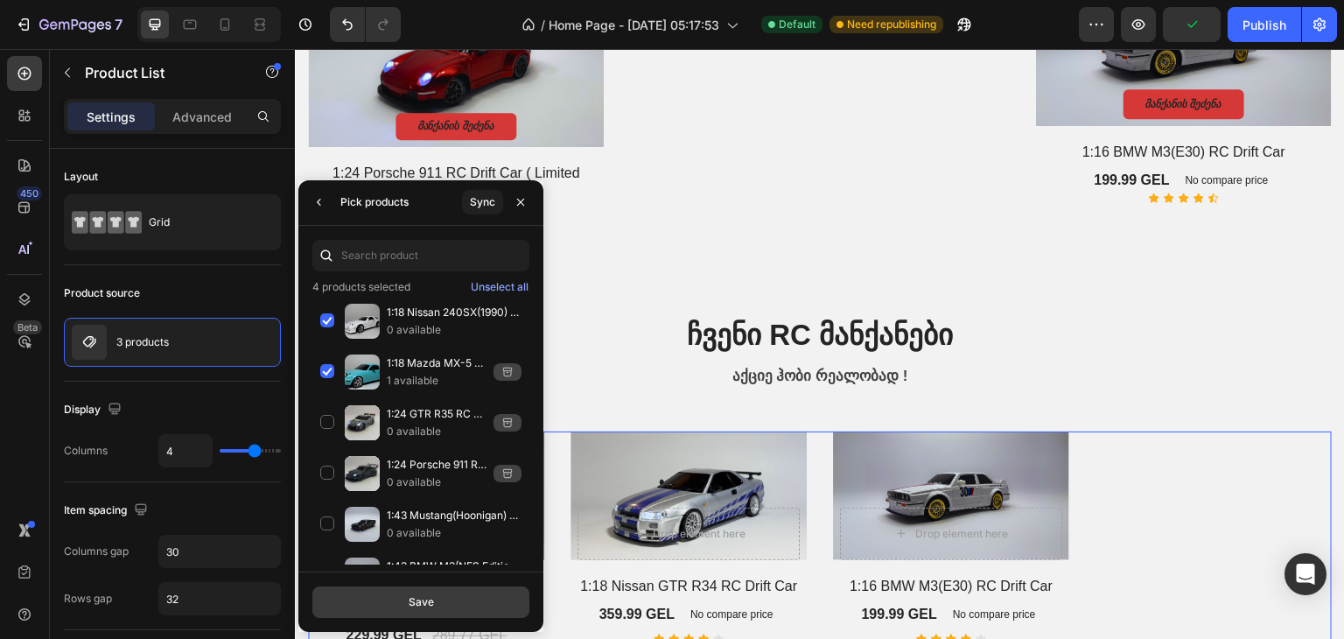
click at [399, 603] on button "Save" at bounding box center [420, 602] width 217 height 32
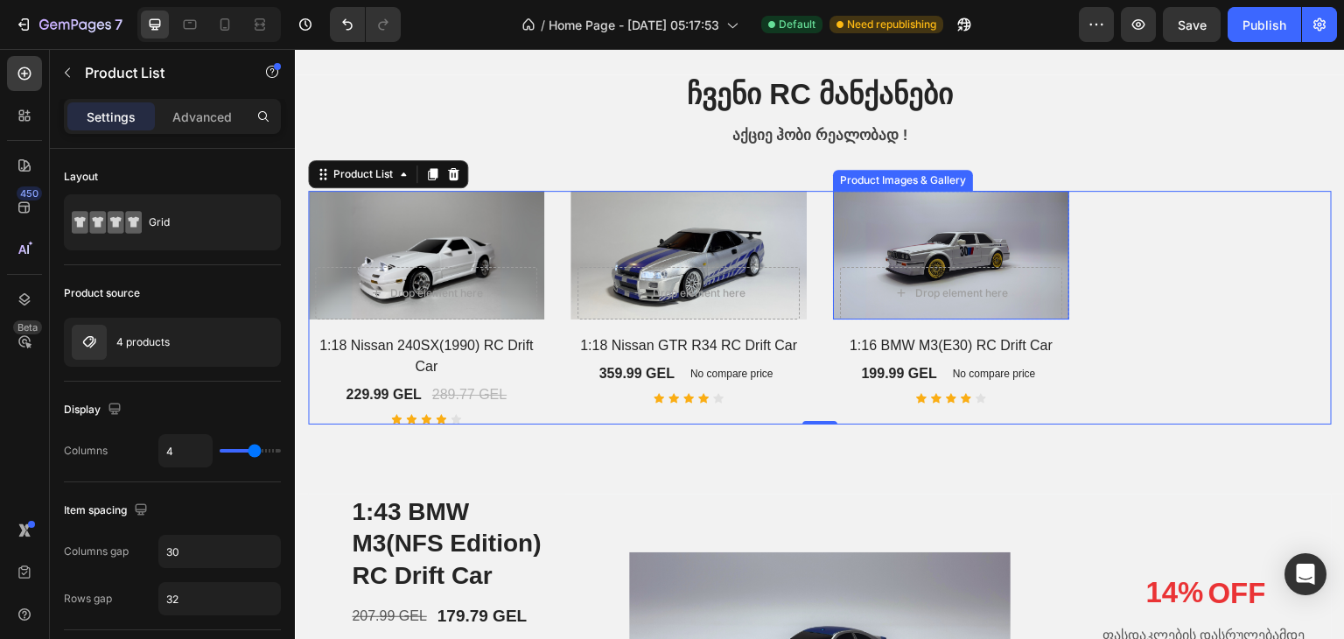
scroll to position [1488, 0]
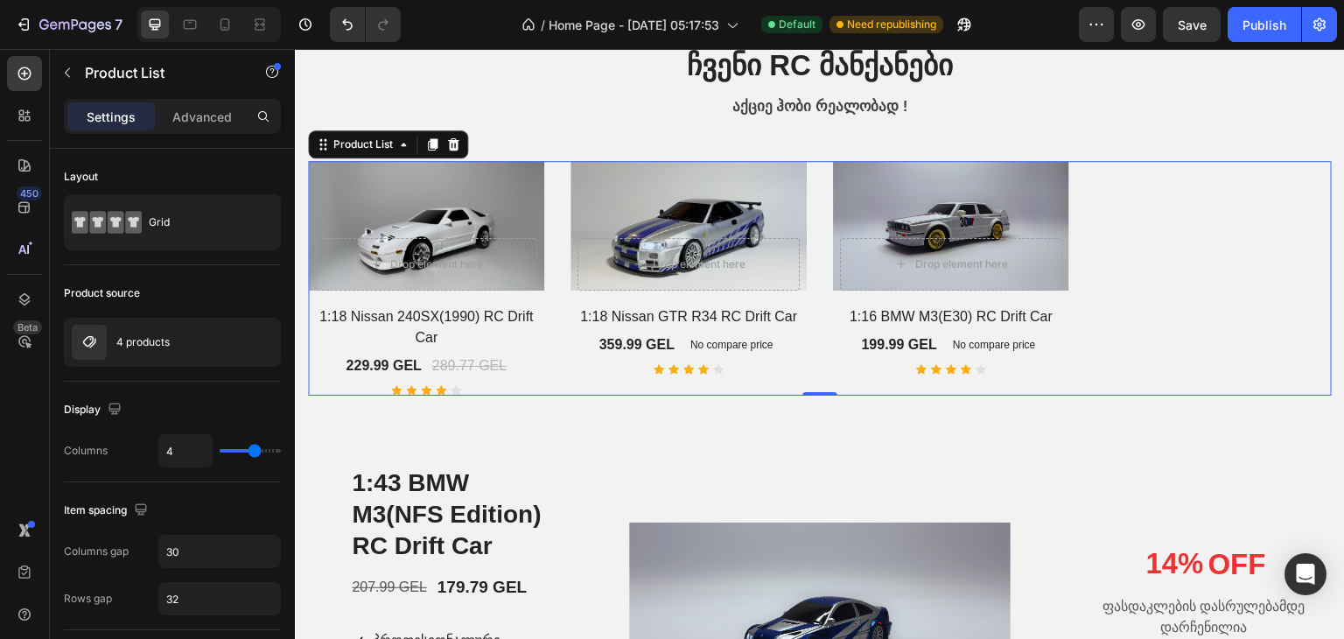
click at [1187, 257] on div "Product Images & Gallery Drop element here Row Row 1:18 Nissan 240SX(1990) RC D…" at bounding box center [820, 278] width 1024 height 234
click at [393, 144] on div "Product List" at bounding box center [363, 145] width 67 height 16
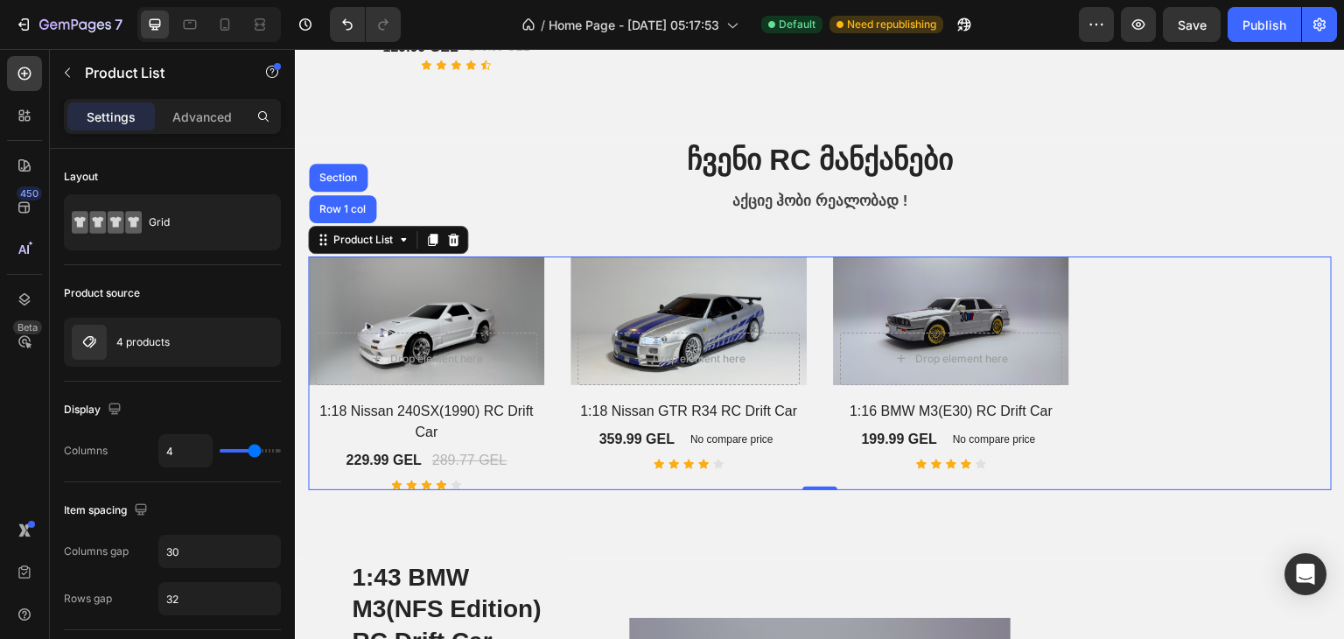
click at [1211, 407] on div "Product Images & Gallery Drop element here Row Row 1:18 Nissan 240SX(1990) RC D…" at bounding box center [820, 373] width 1024 height 234
click at [1205, 347] on div "Product Images & Gallery Drop element here Row Row 1:18 Nissan 240SX(1990) RC D…" at bounding box center [820, 373] width 1024 height 234
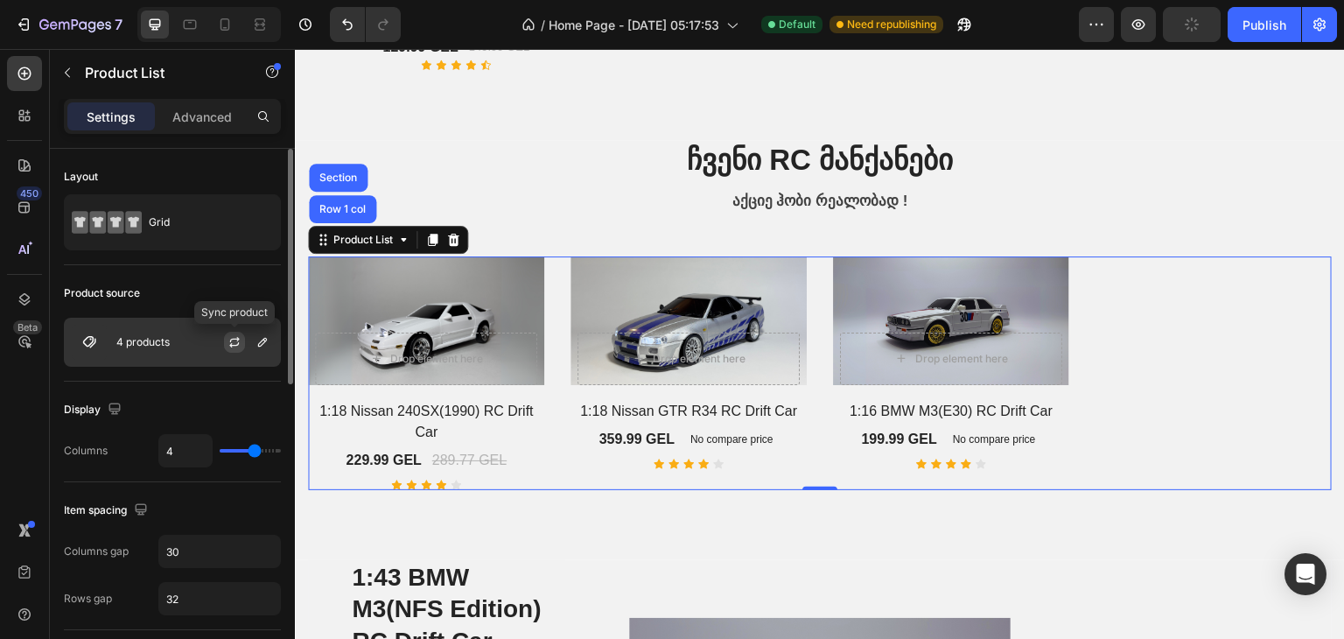
click at [235, 345] on icon "button" at bounding box center [235, 342] width 14 height 14
click at [267, 347] on icon "button" at bounding box center [263, 342] width 14 height 14
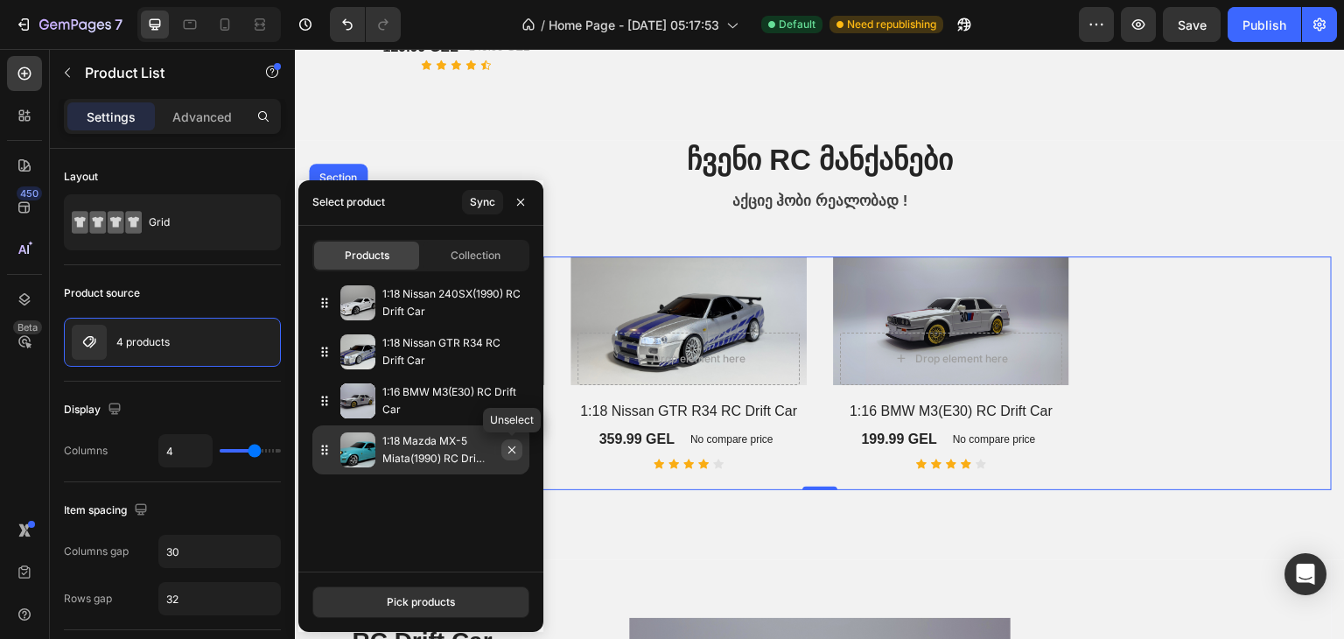
click at [515, 450] on icon "button" at bounding box center [512, 450] width 14 height 14
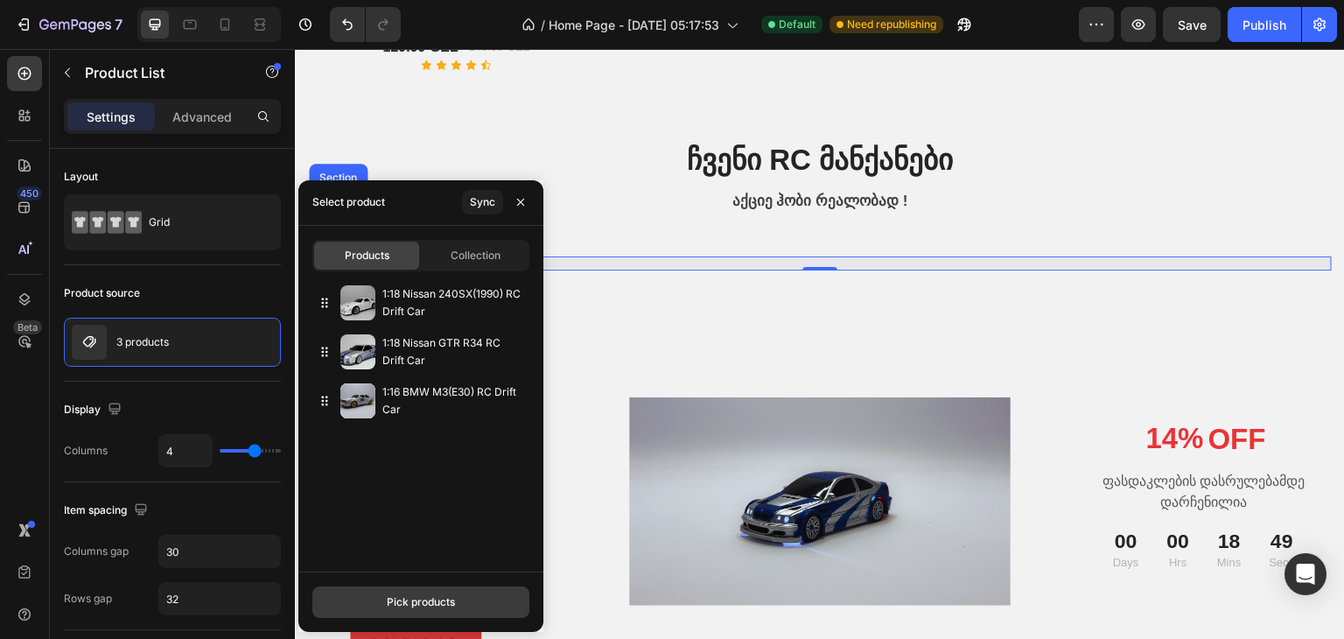
click at [431, 598] on div "Pick products" at bounding box center [421, 602] width 68 height 16
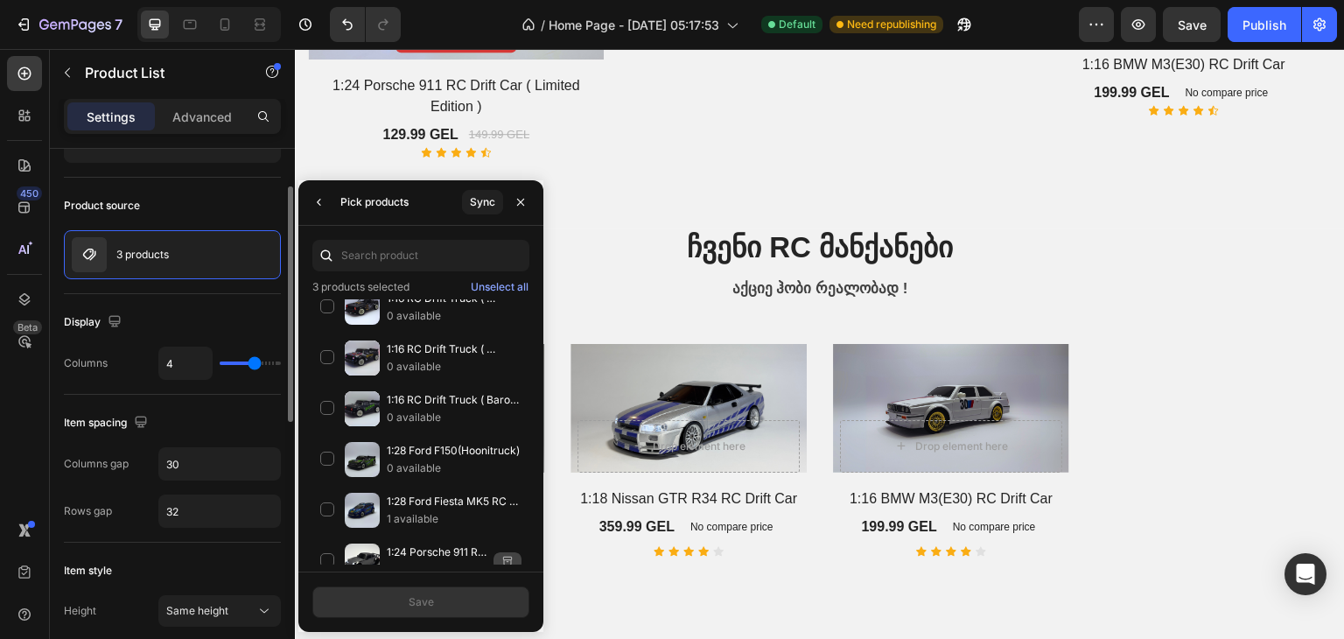
scroll to position [82, 0]
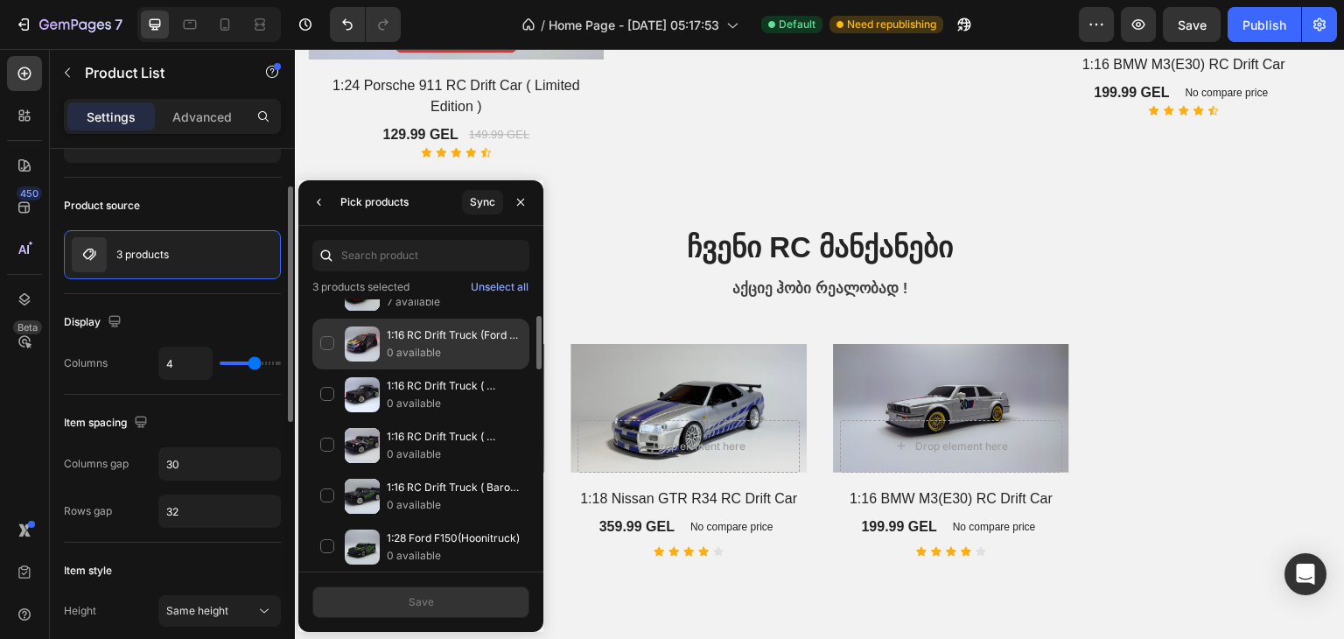
click at [325, 350] on div "1:16 RC Drift Truck (Ford Fiesta) 0 available" at bounding box center [420, 344] width 217 height 51
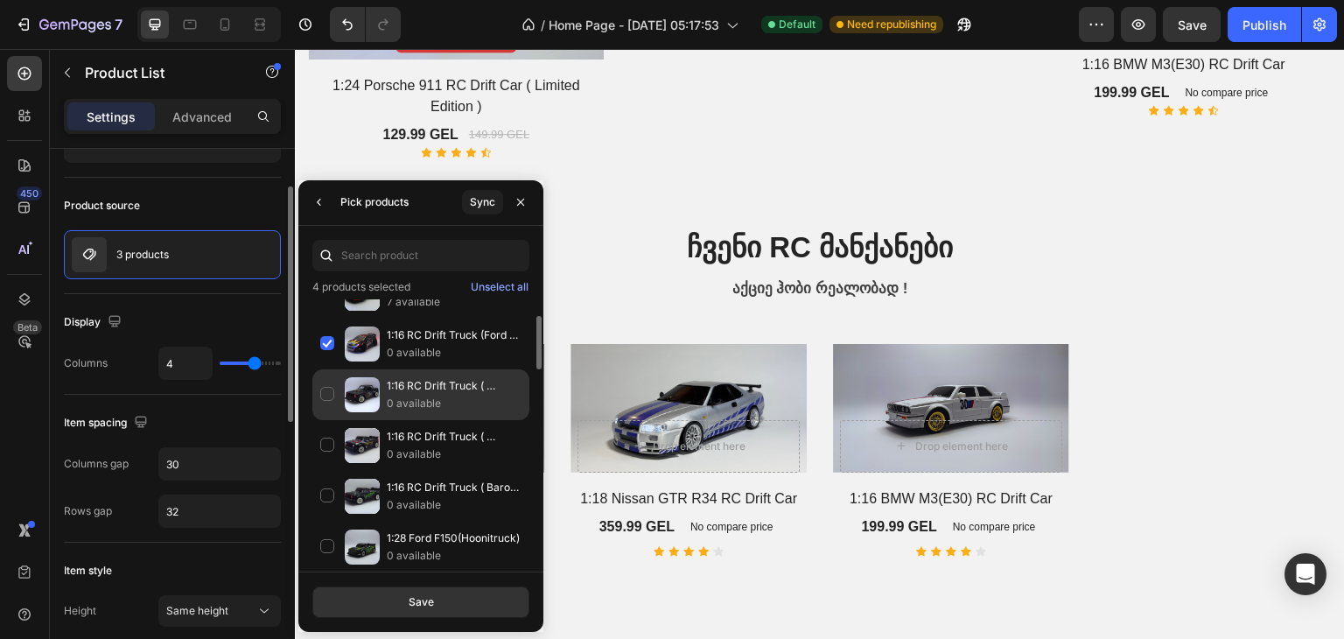
click at [333, 395] on div "1:16 RC Drift Truck ( Gorilla) 0 available" at bounding box center [420, 394] width 217 height 51
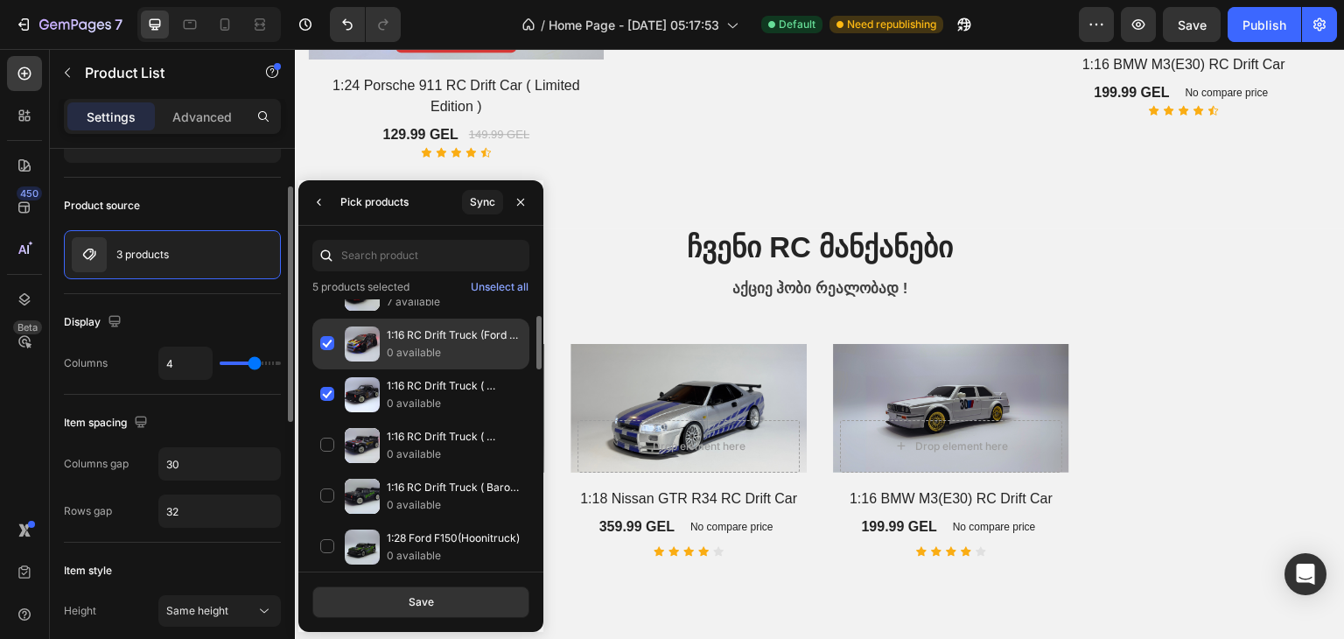
click at [326, 342] on div "1:16 RC Drift Truck (Ford Fiesta) 0 available" at bounding box center [420, 344] width 217 height 51
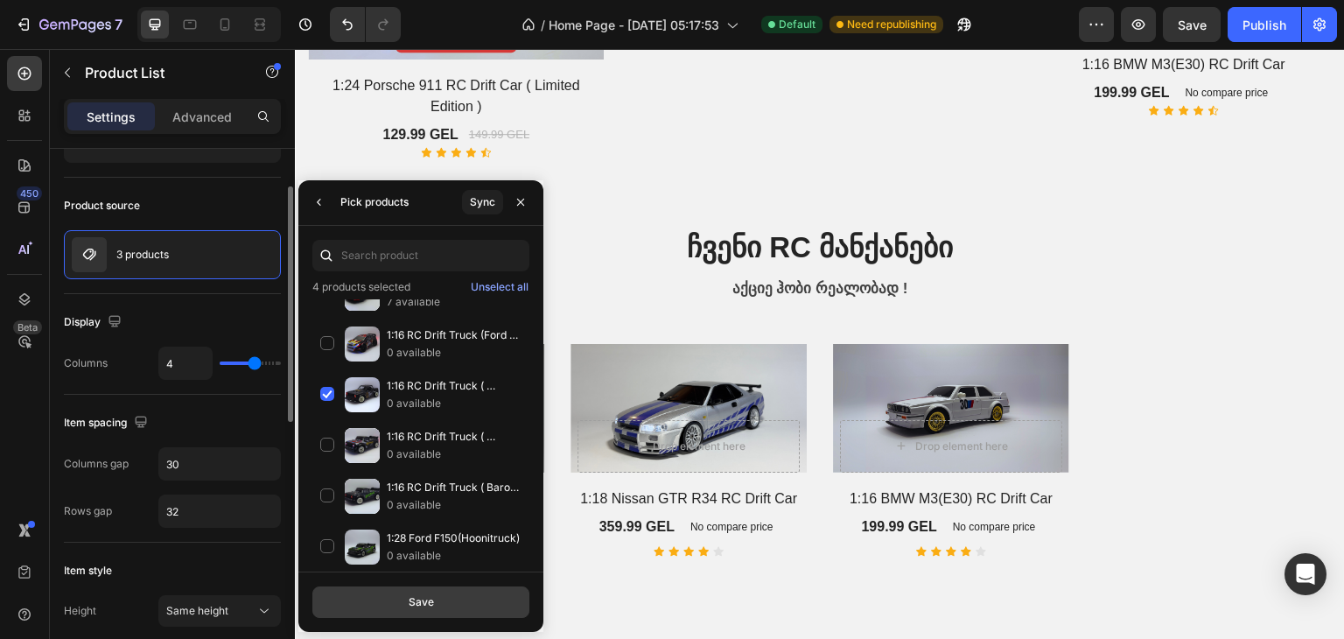
drag, startPoint x: 416, startPoint y: 582, endPoint x: 412, endPoint y: 606, distance: 24.7
click at [412, 606] on div "Save" at bounding box center [421, 602] width 25 height 16
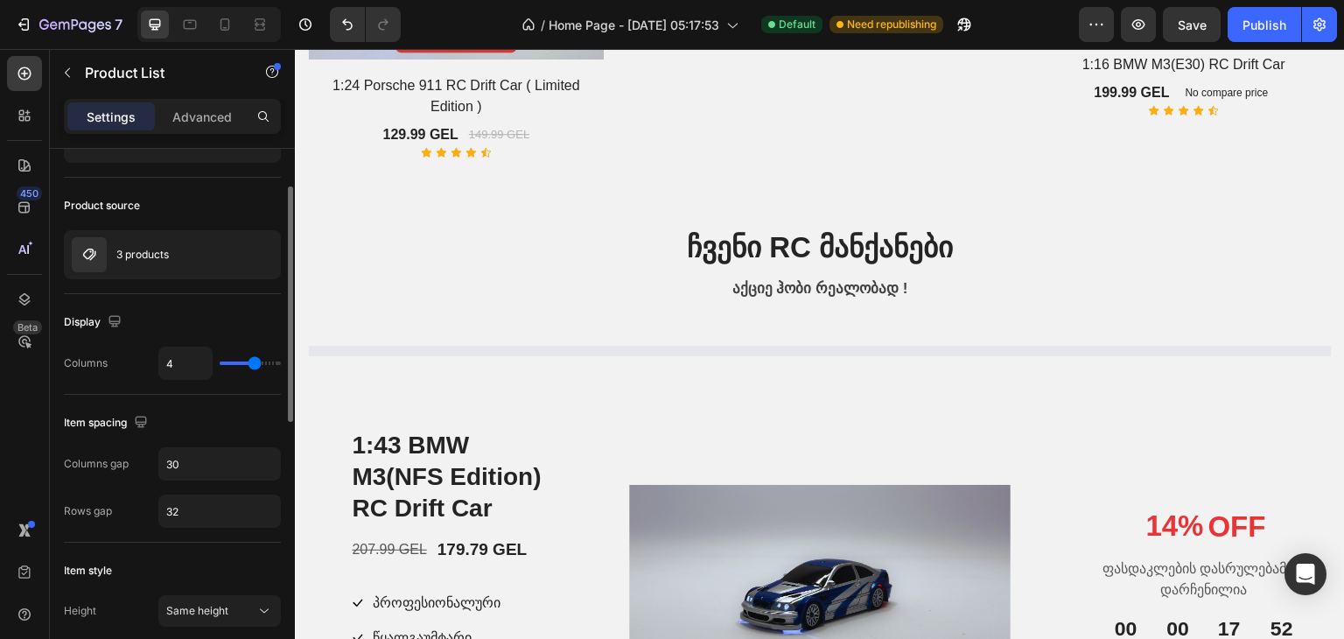
click at [412, 606] on div "პროფესიონალური" at bounding box center [439, 603] width 136 height 25
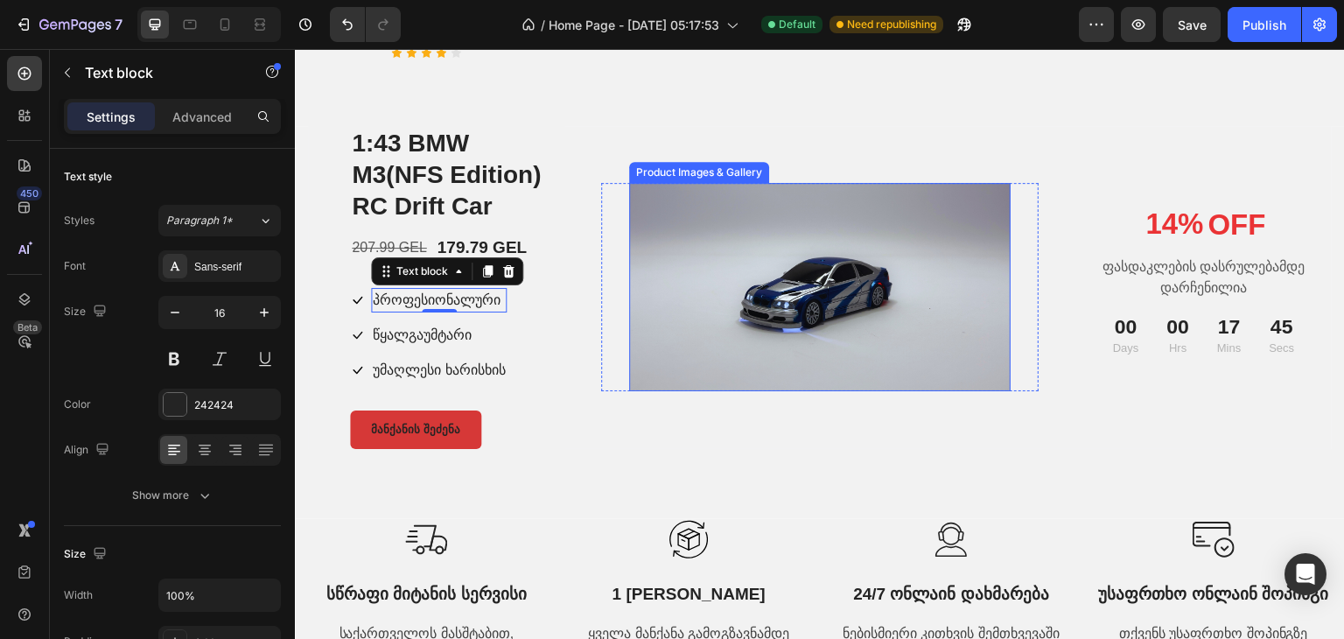
scroll to position [1750, 0]
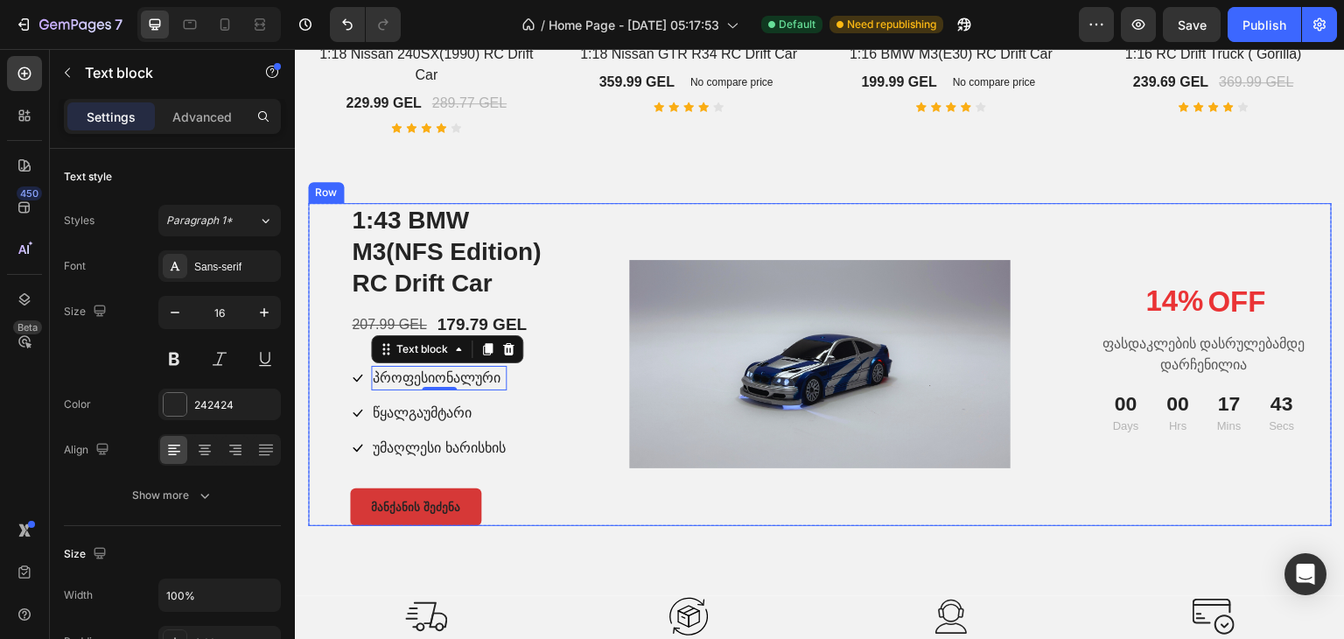
click at [578, 253] on div "Product Images & Gallery Row" at bounding box center [820, 364] width 512 height 323
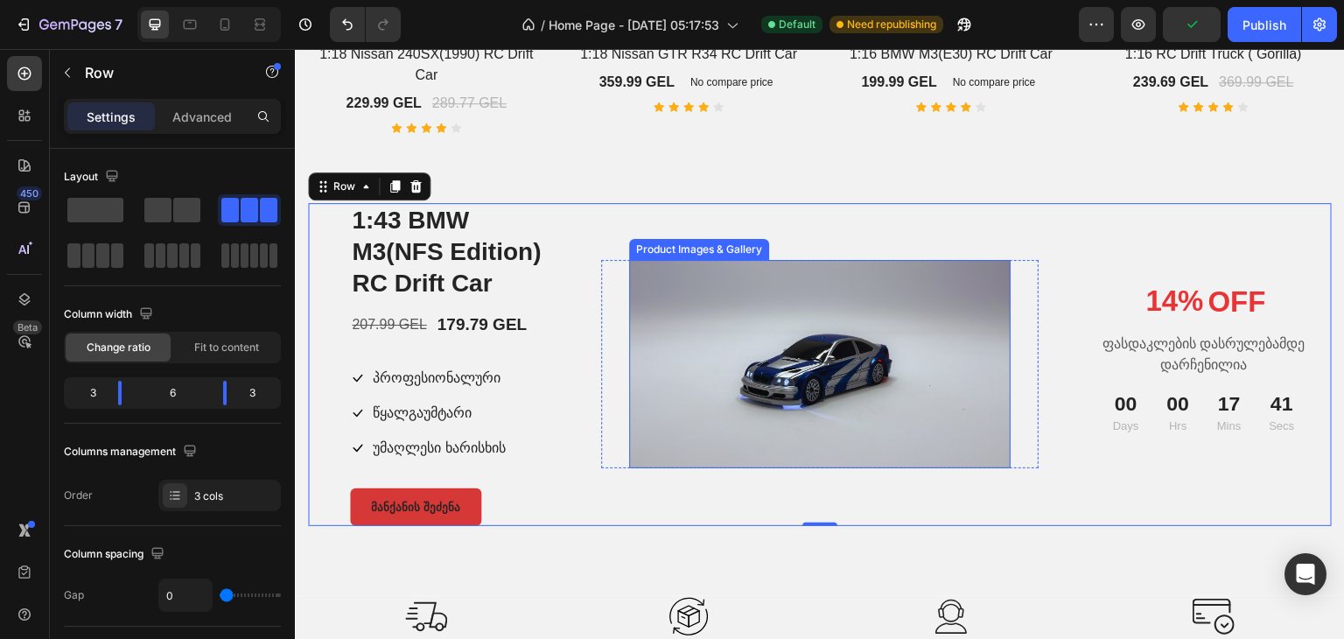
click at [863, 376] on img at bounding box center [820, 364] width 382 height 208
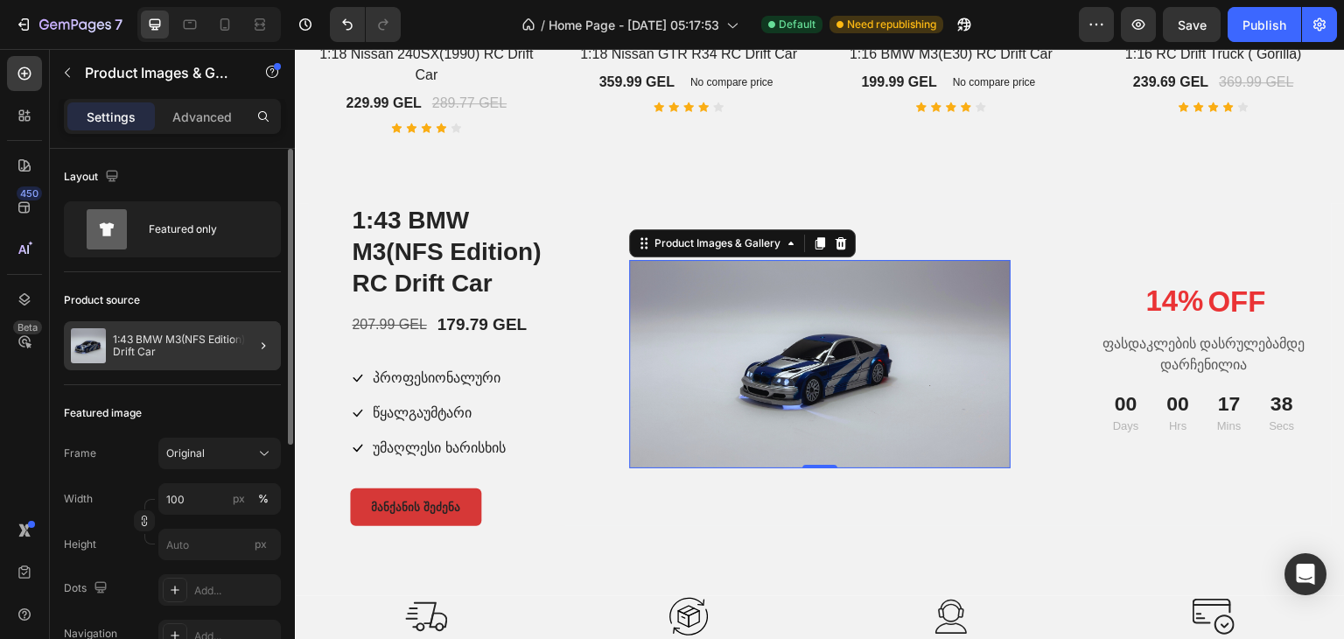
click at [249, 349] on div at bounding box center [256, 345] width 49 height 49
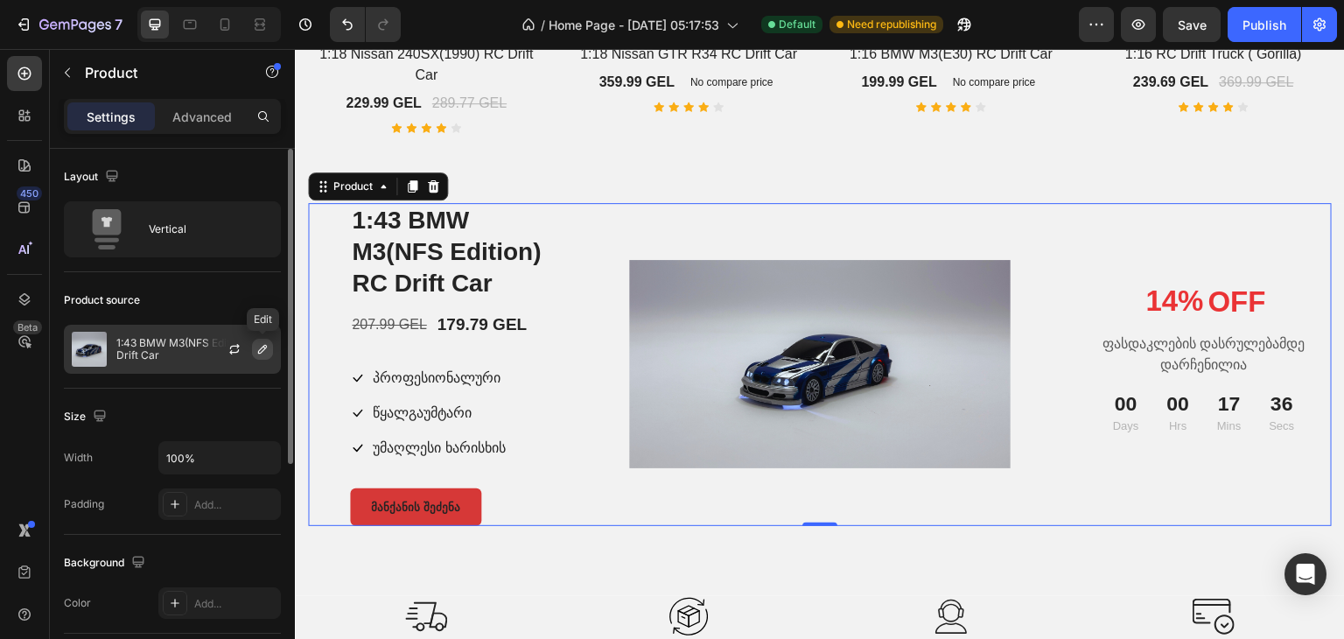
click at [266, 349] on icon "button" at bounding box center [263, 349] width 14 height 14
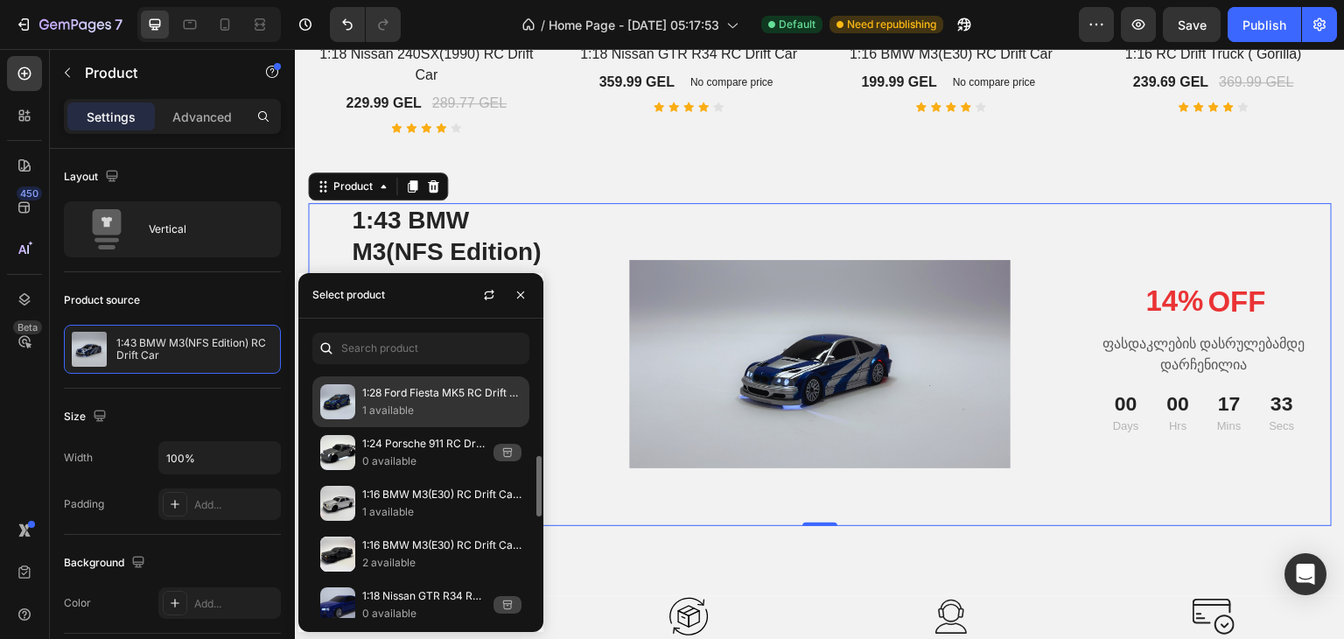
scroll to position [438, 0]
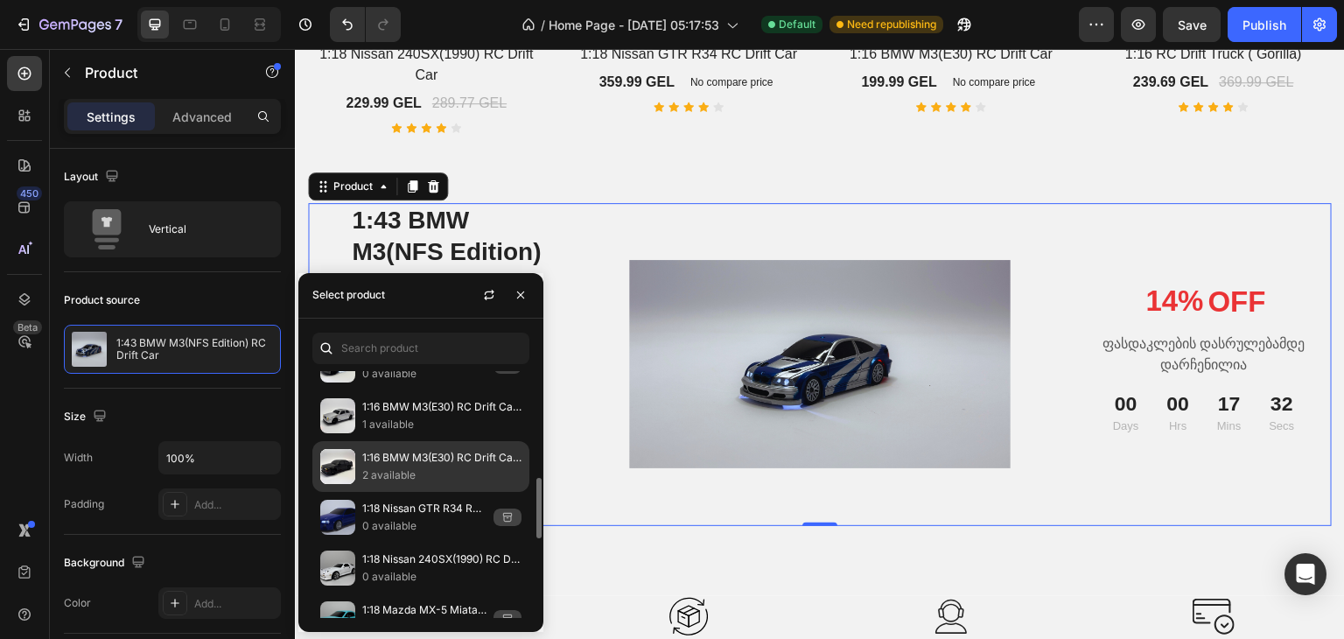
click at [464, 472] on p "2 available" at bounding box center [441, 475] width 159 height 18
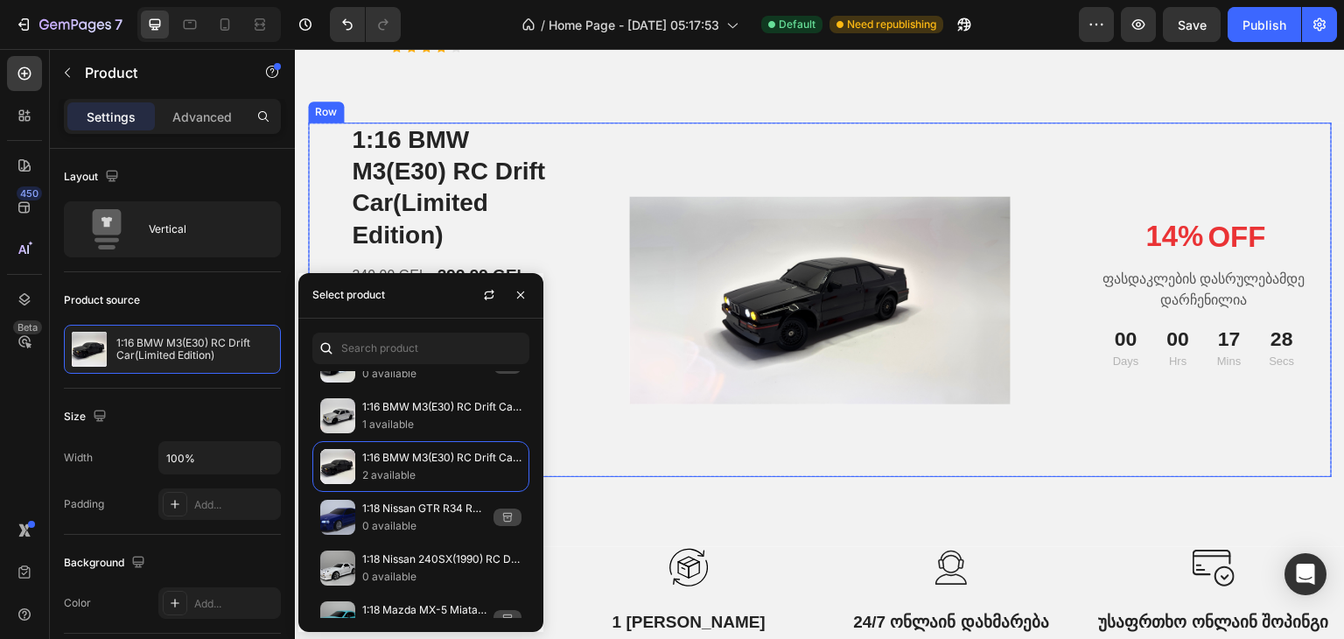
scroll to position [1925, 0]
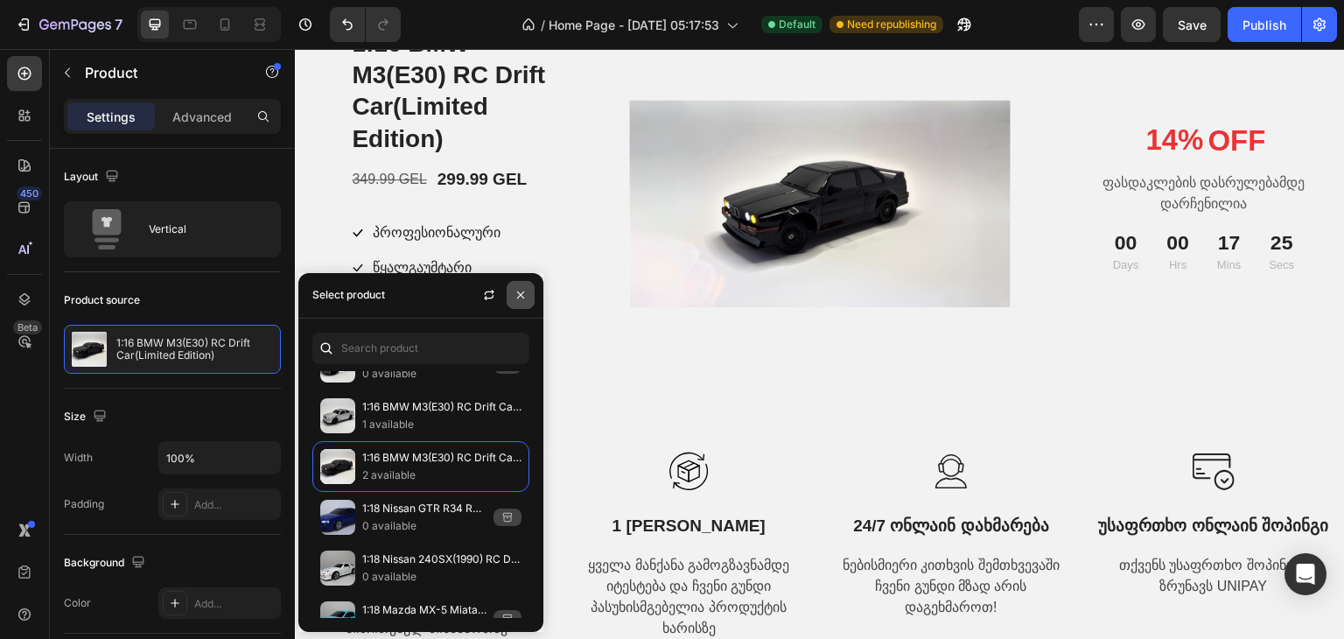
click at [524, 302] on icon "button" at bounding box center [521, 295] width 14 height 14
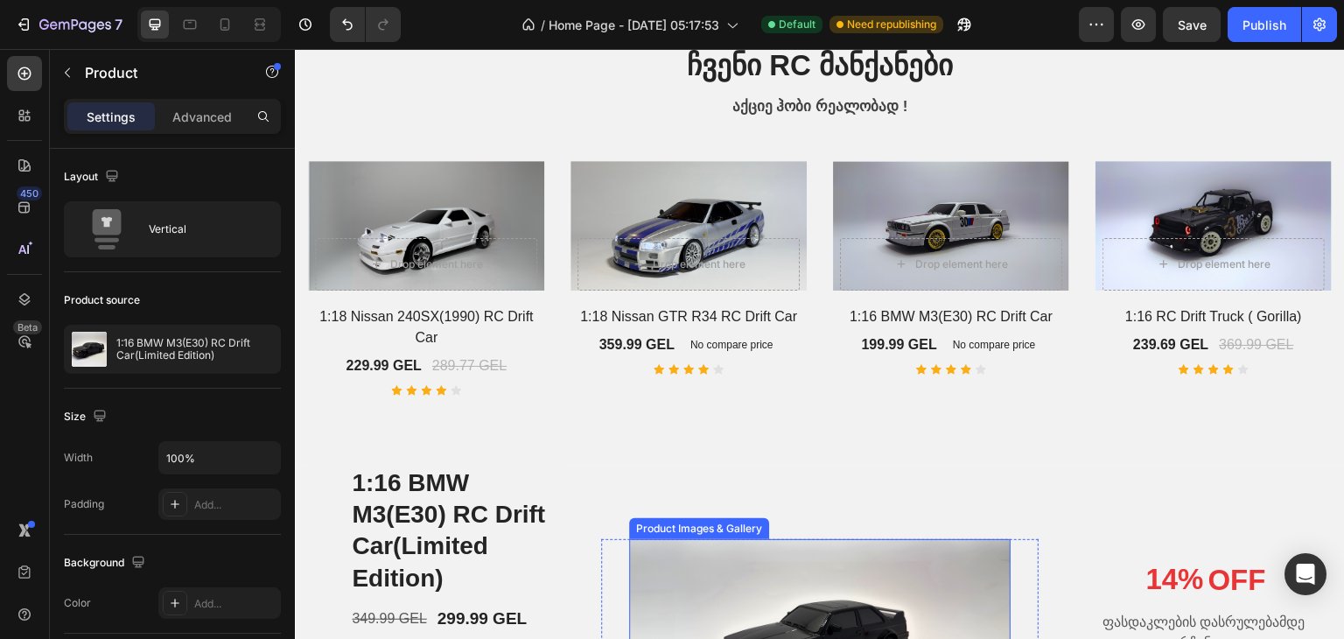
scroll to position [1400, 0]
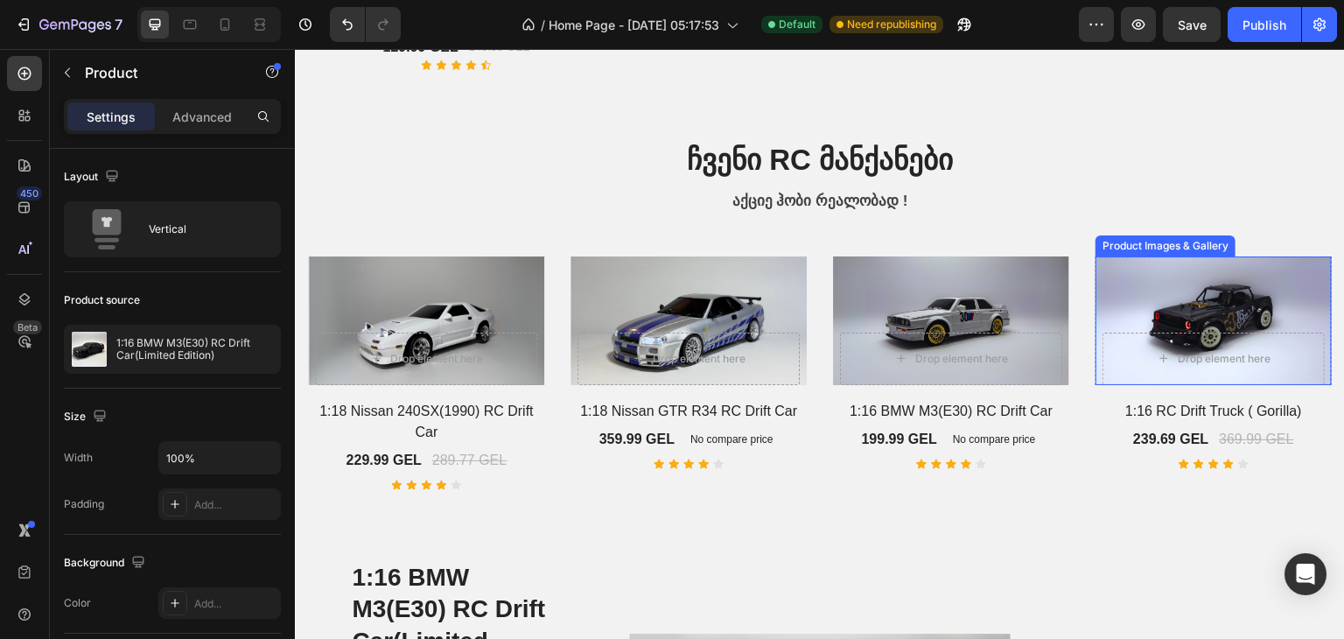
click at [1123, 284] on img at bounding box center [1214, 320] width 236 height 129
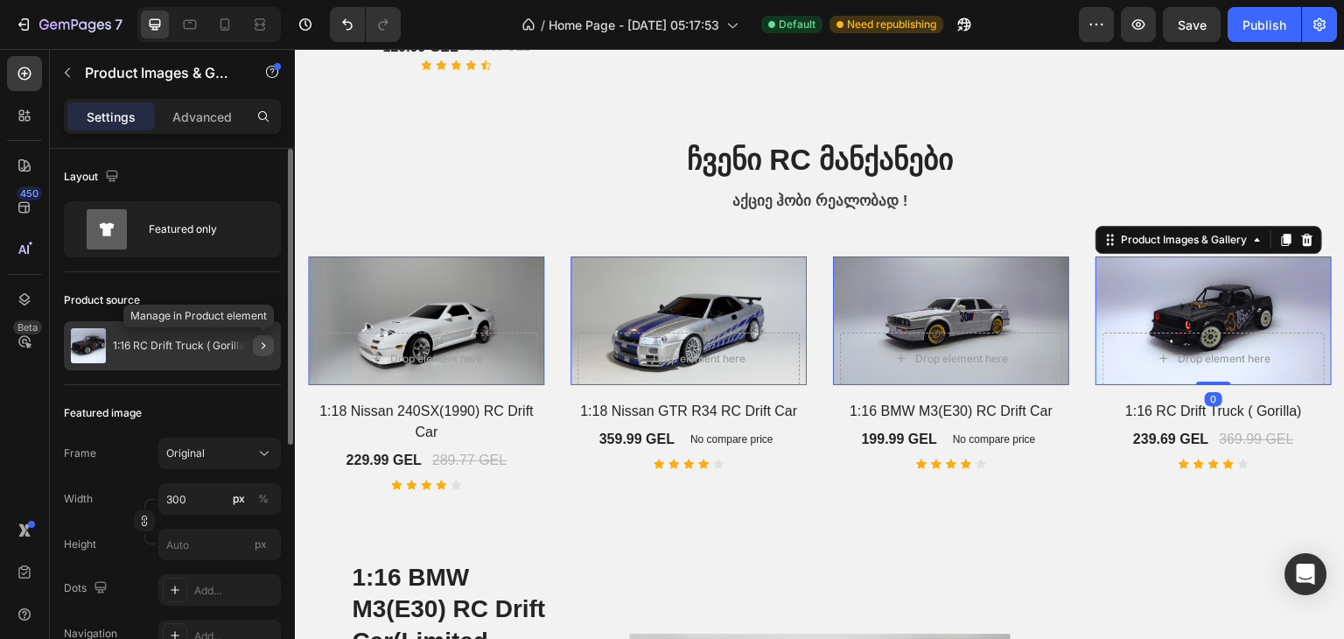
click at [267, 343] on icon "button" at bounding box center [263, 346] width 14 height 14
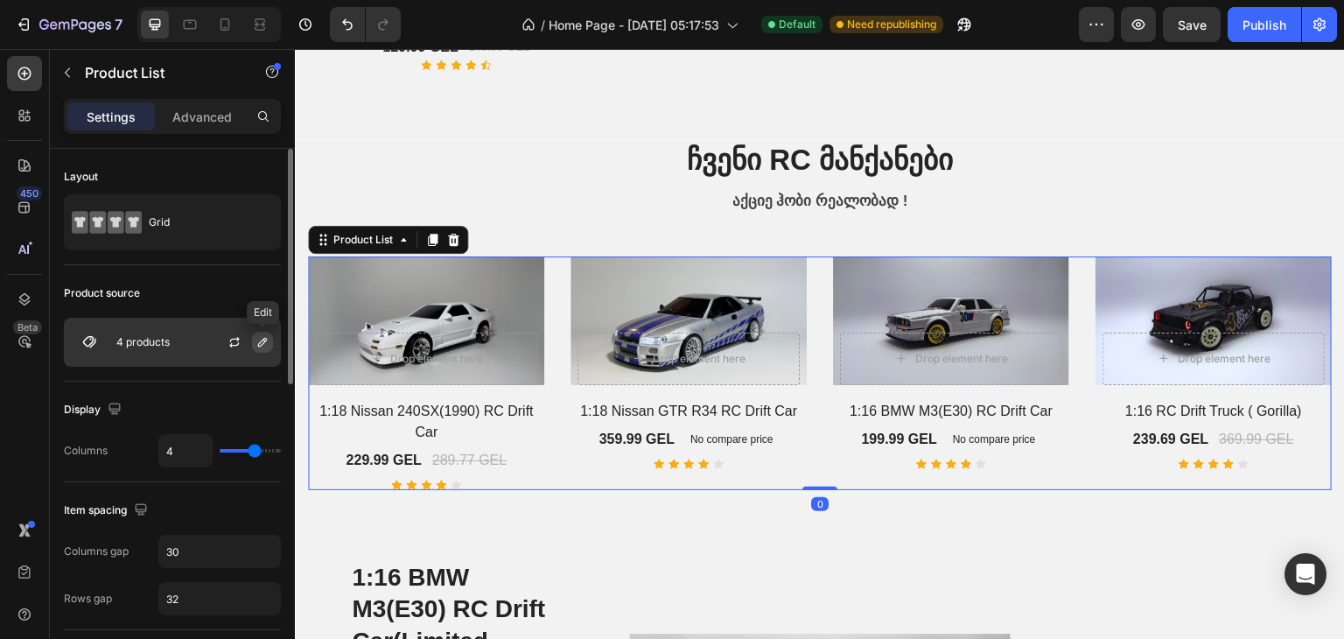
click at [263, 340] on icon "button" at bounding box center [263, 342] width 14 height 14
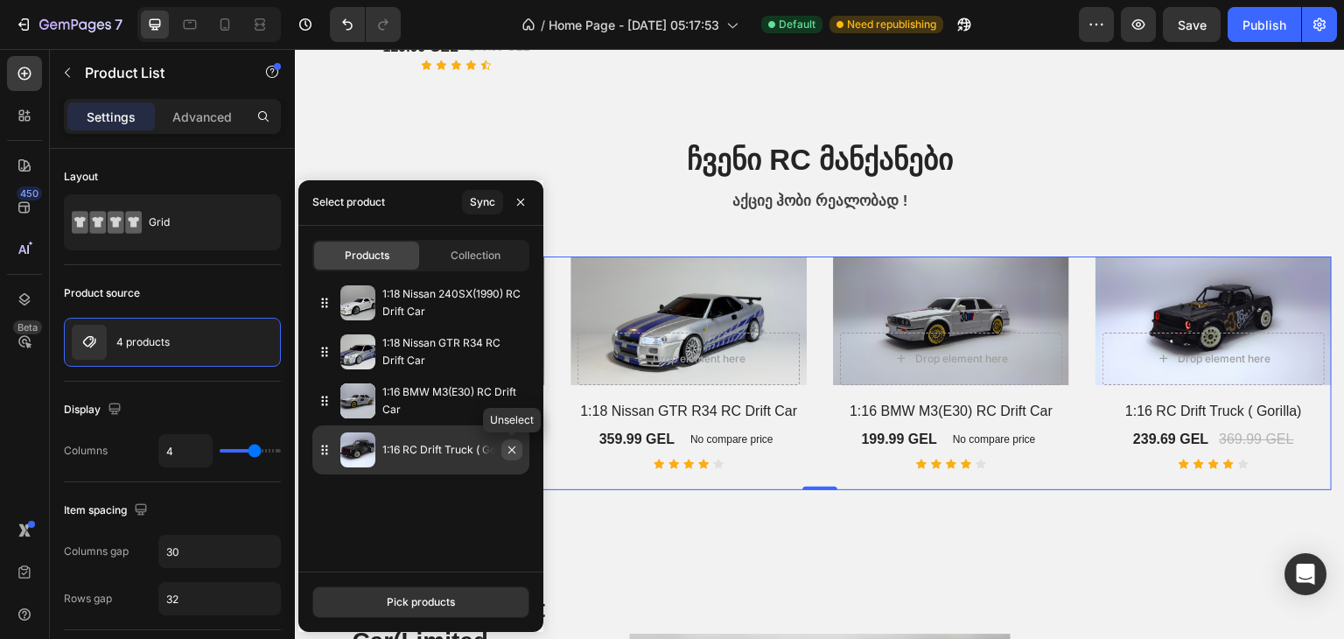
click at [515, 454] on icon "button" at bounding box center [512, 450] width 14 height 14
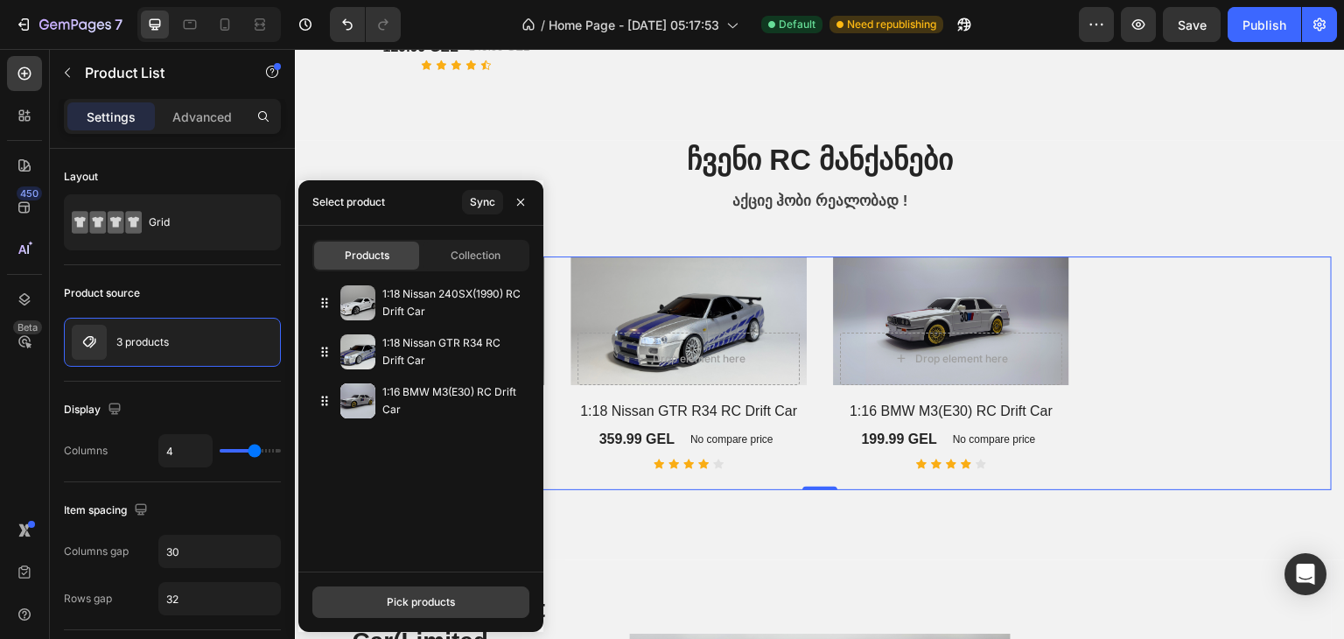
click at [408, 588] on button "Pick products" at bounding box center [420, 602] width 217 height 32
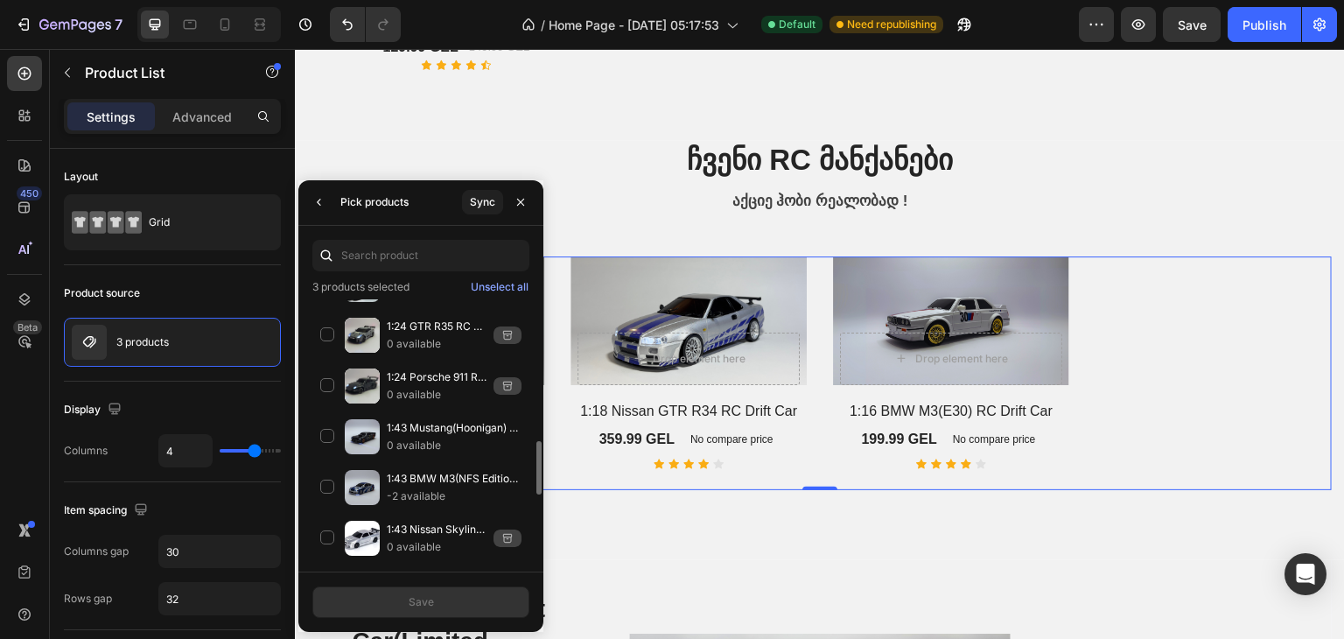
scroll to position [788, 0]
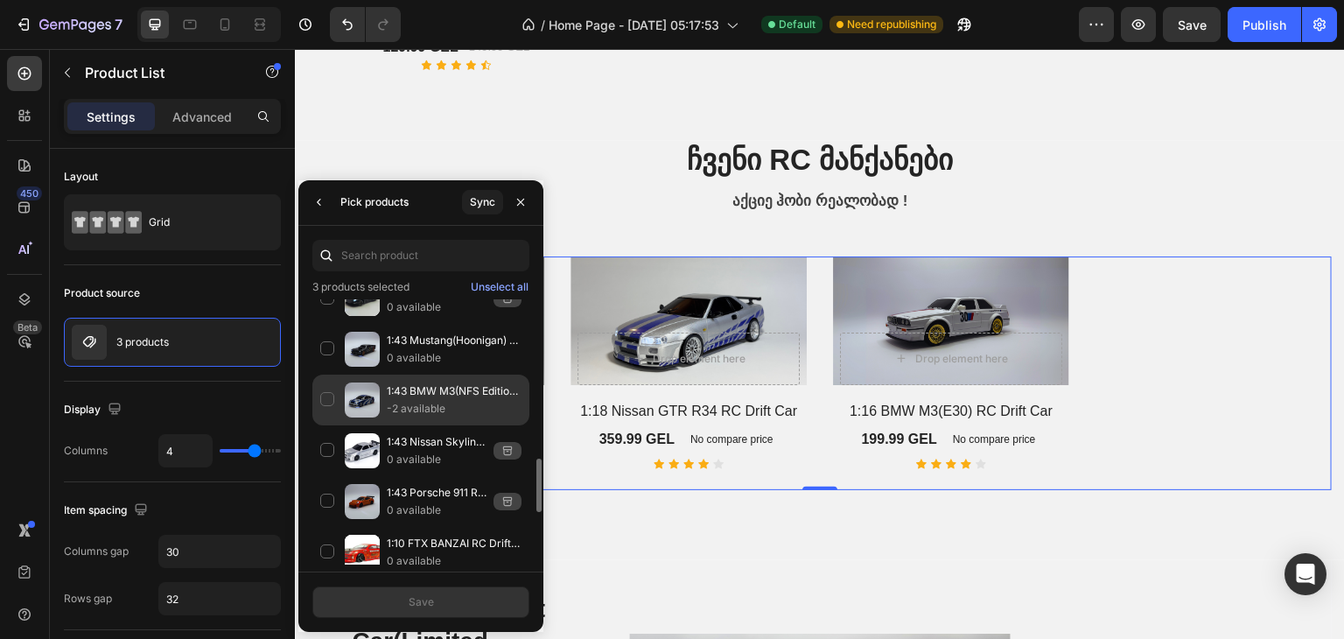
click at [326, 392] on div "1:43 BMW M3(NFS Edition) RC Drift Car -2 available" at bounding box center [420, 400] width 217 height 51
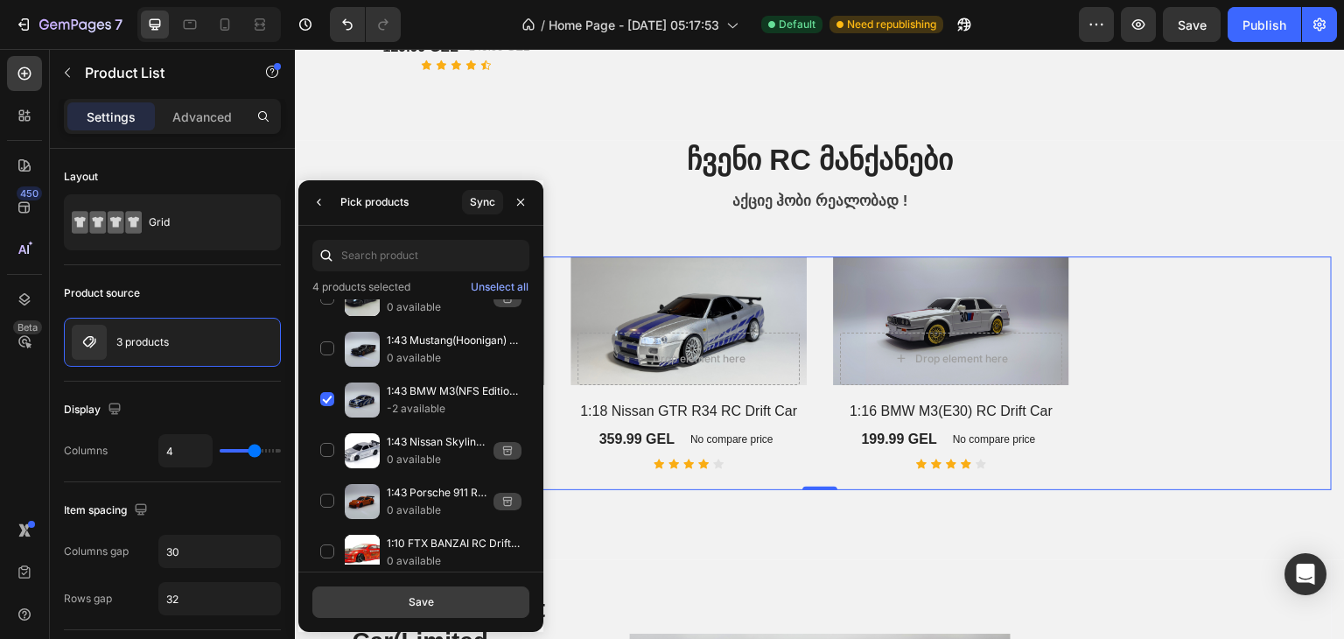
click at [396, 596] on button "Save" at bounding box center [420, 602] width 217 height 32
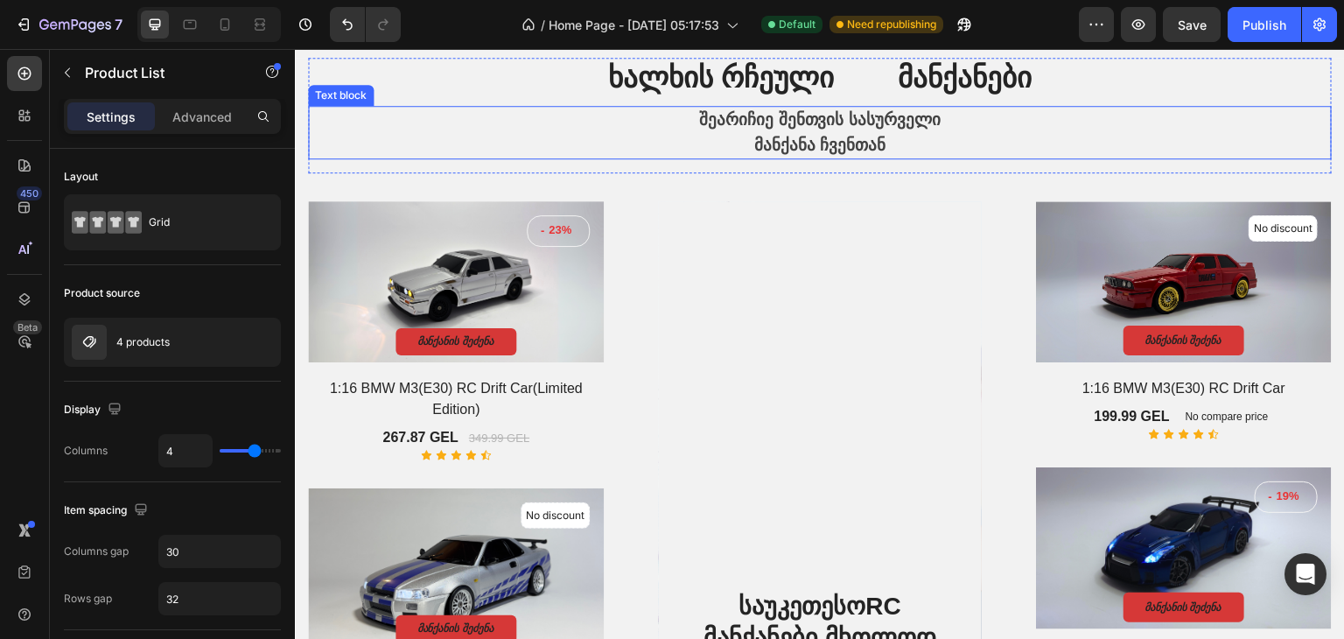
scroll to position [438, 0]
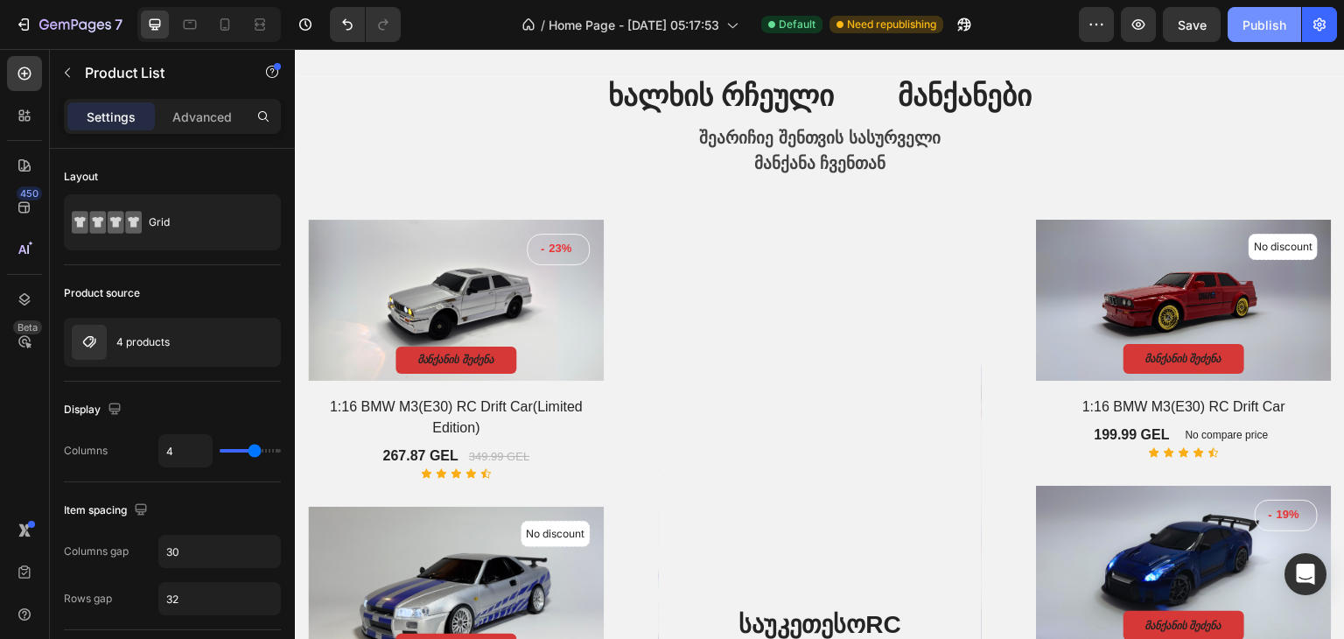
click at [1234, 29] on button "Publish" at bounding box center [1265, 24] width 74 height 35
